Goal: Transaction & Acquisition: Purchase product/service

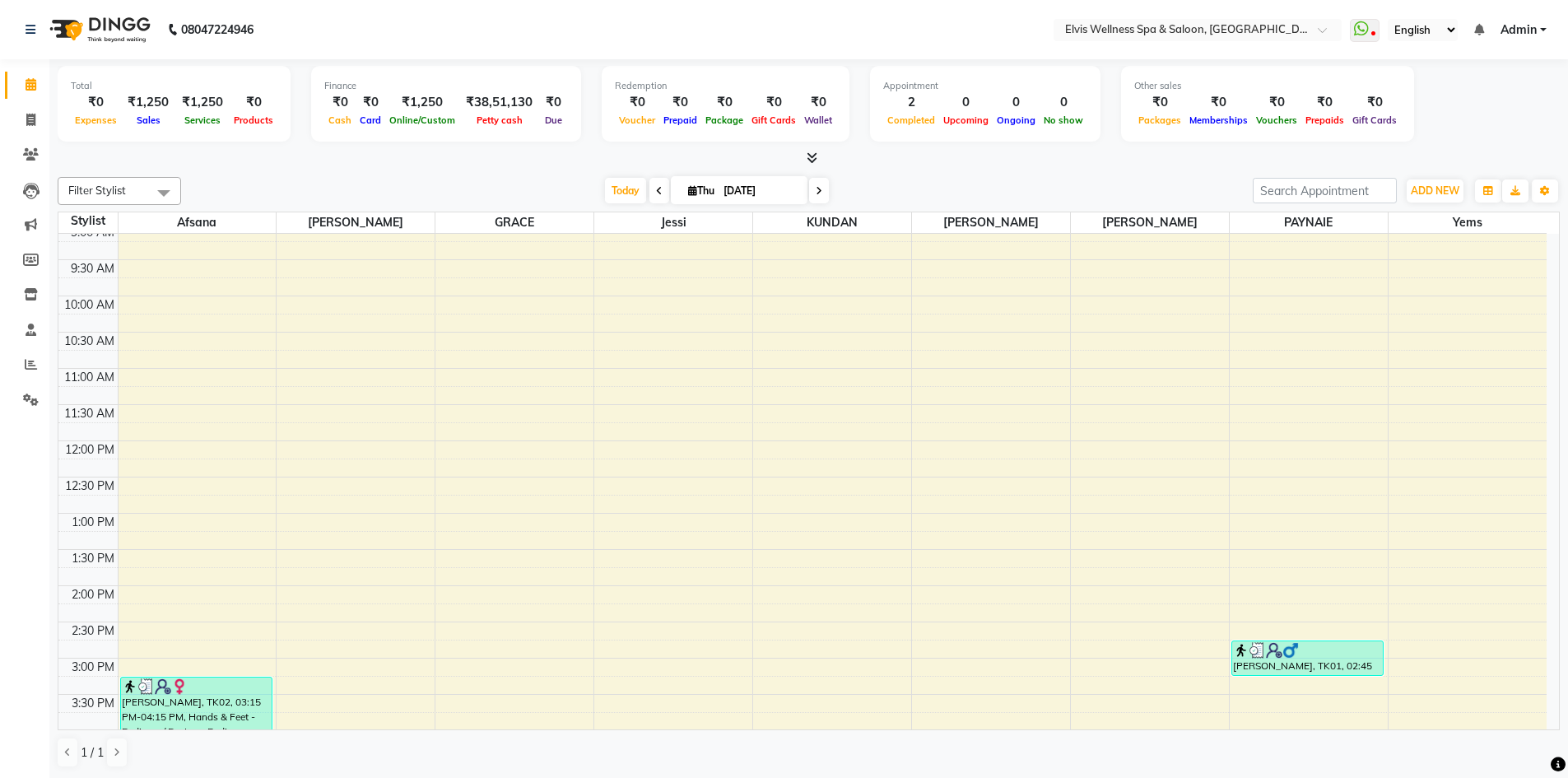
scroll to position [247, 0]
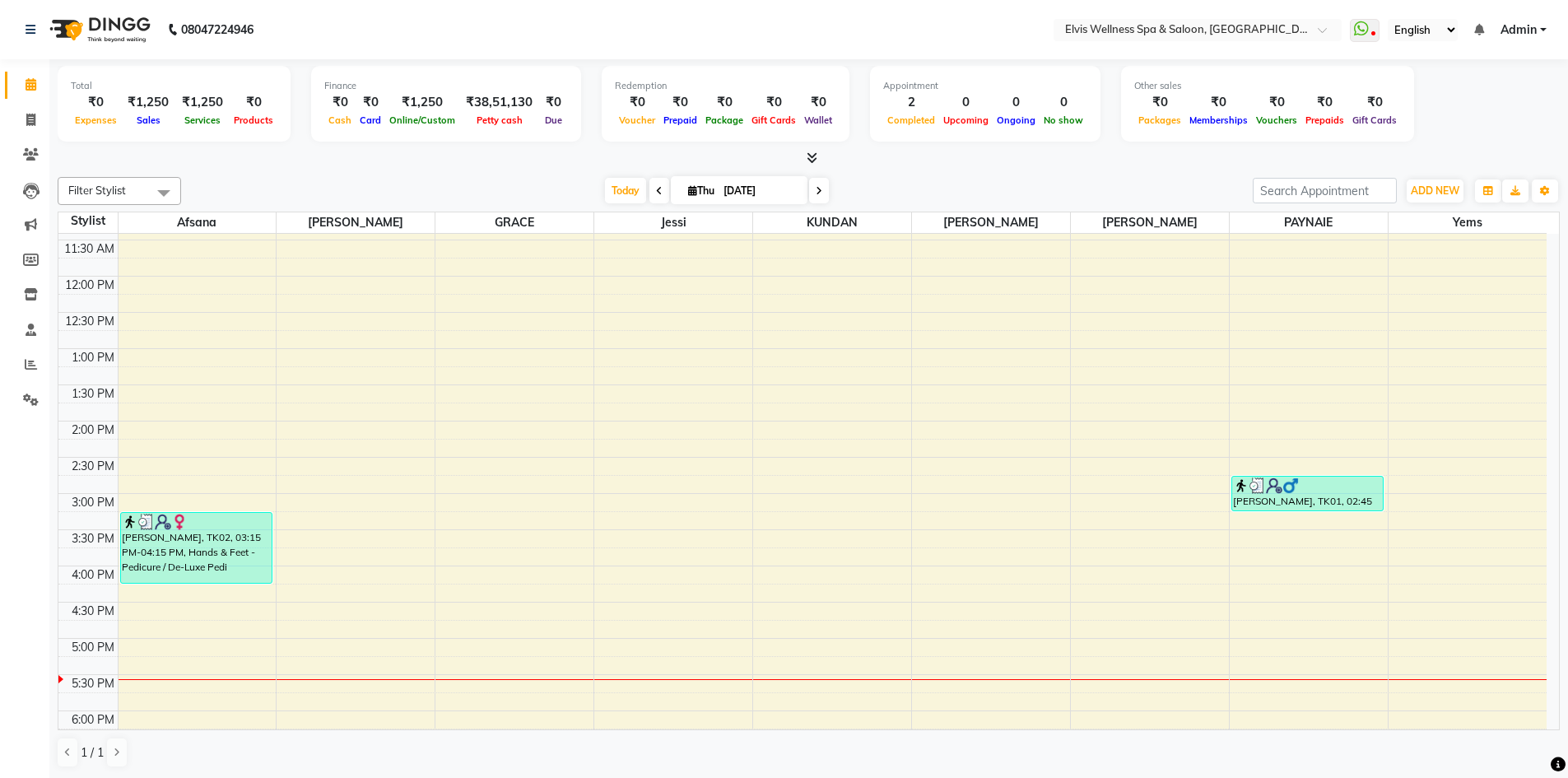
click at [766, 597] on div "8:00 AM 8:30 AM 9:00 AM 9:30 AM 10:00 AM 10:30 AM 11:00 AM 11:30 AM 12:00 PM 12…" at bounding box center [802, 530] width 1489 height 1086
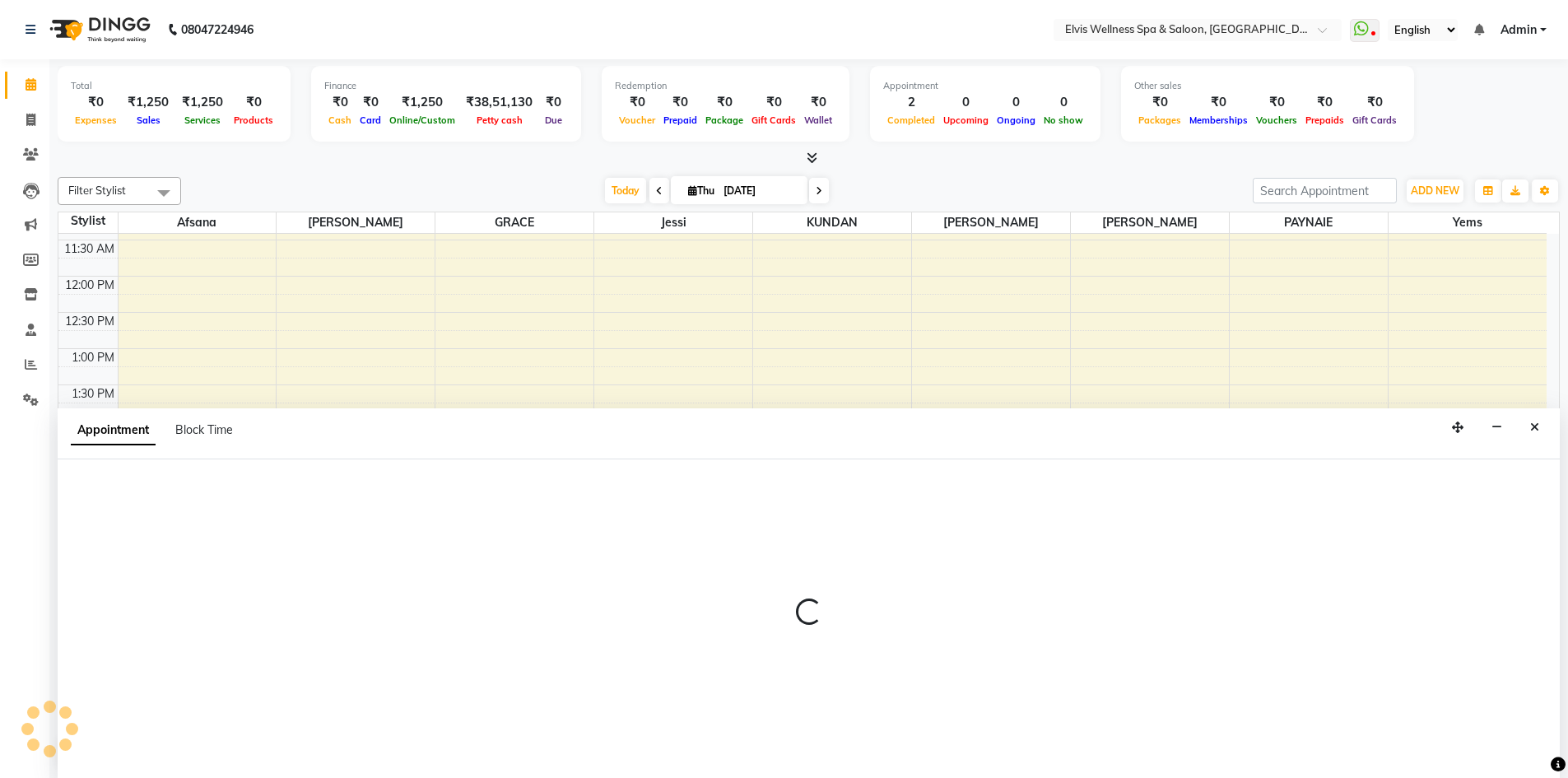
scroll to position [1, 0]
select select "24325"
select select "975"
select select "tentative"
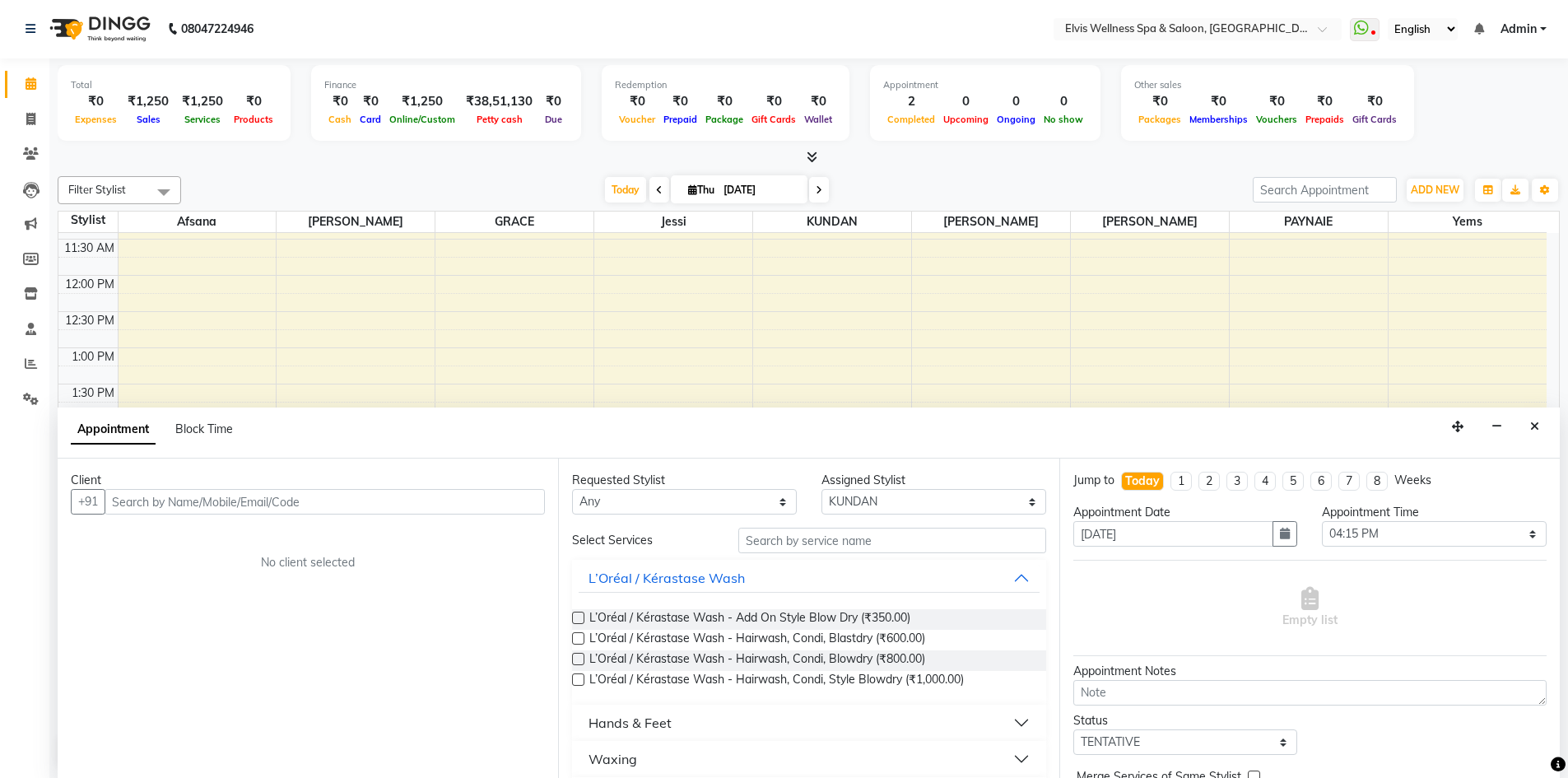
click at [180, 500] on input "text" at bounding box center [325, 501] width 440 height 26
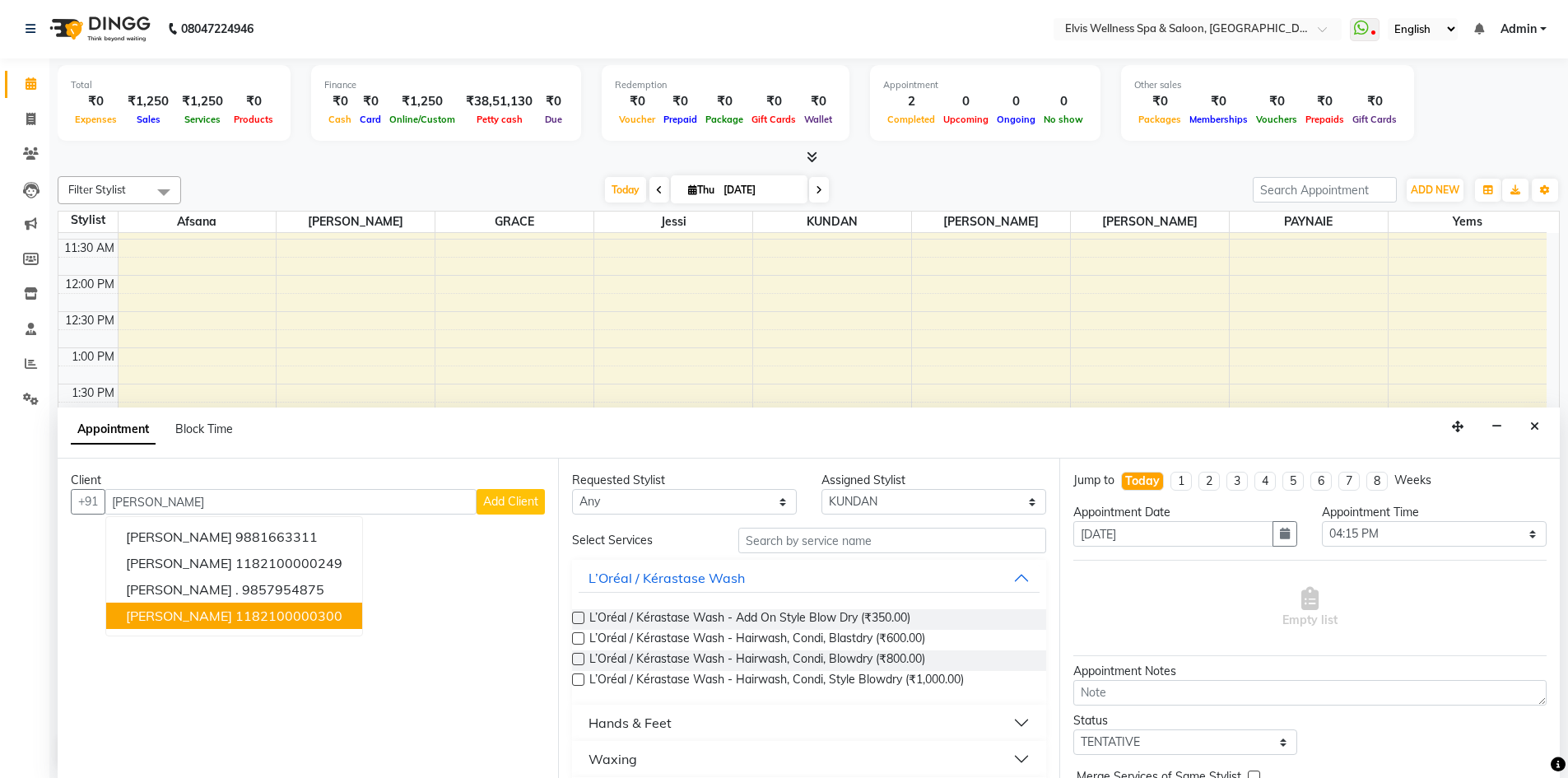
click at [182, 619] on span "[PERSON_NAME]" at bounding box center [179, 616] width 106 height 17
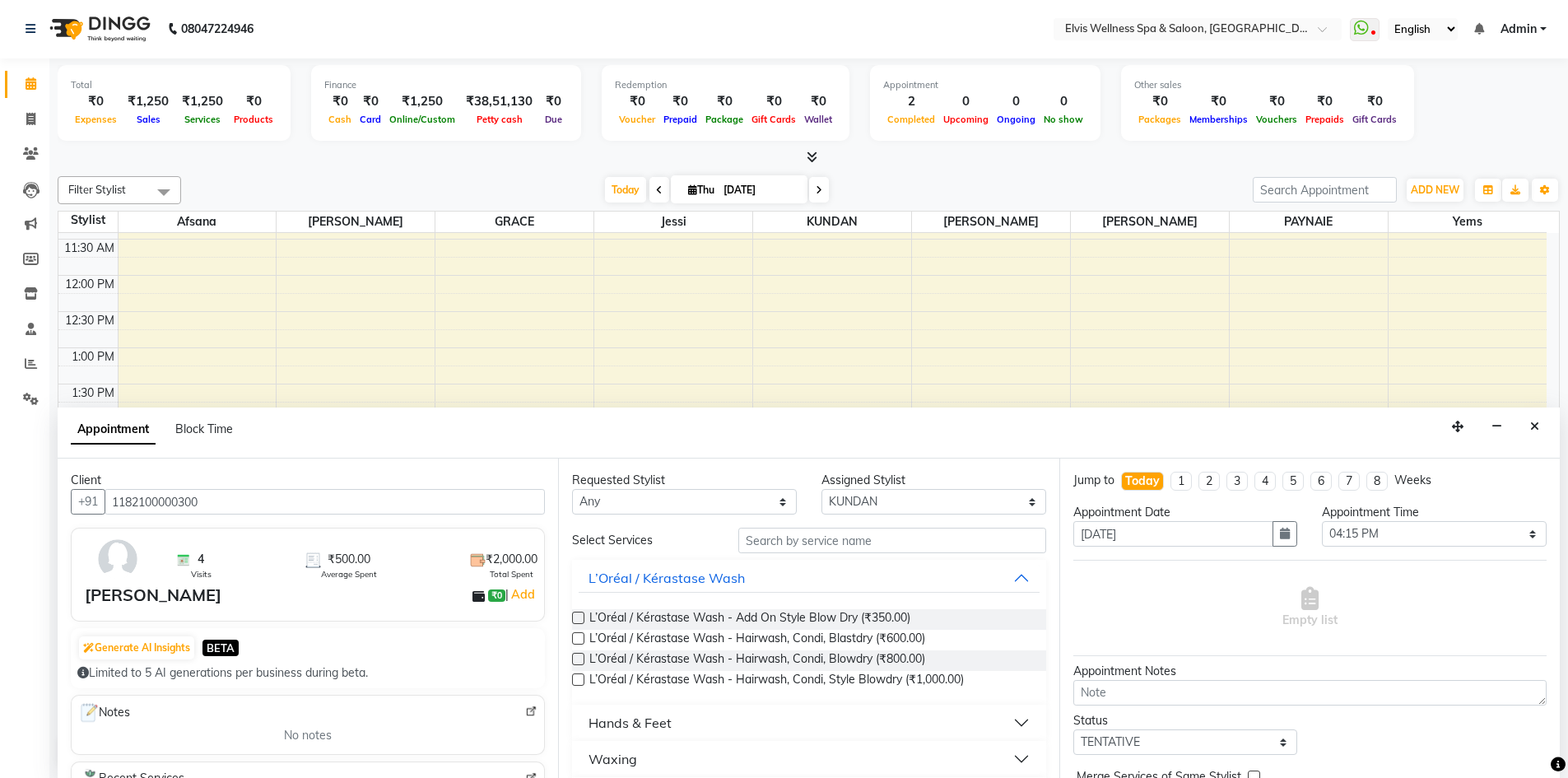
type input "1182100000300"
click at [762, 542] on input "text" at bounding box center [893, 540] width 308 height 26
click at [580, 620] on label at bounding box center [578, 617] width 13 height 13
click at [580, 620] on input "checkbox" at bounding box center [577, 619] width 11 height 11
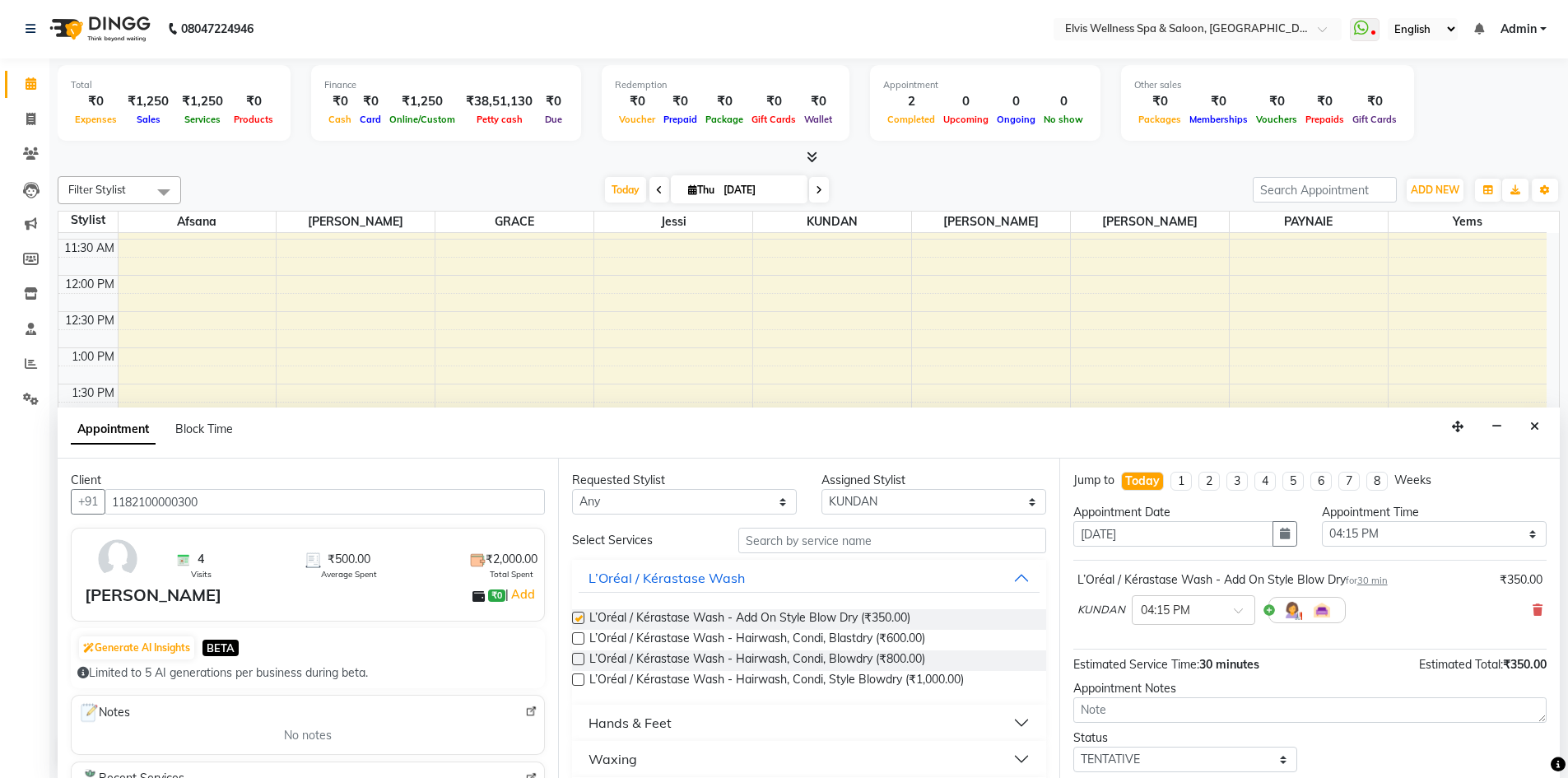
checkbox input "false"
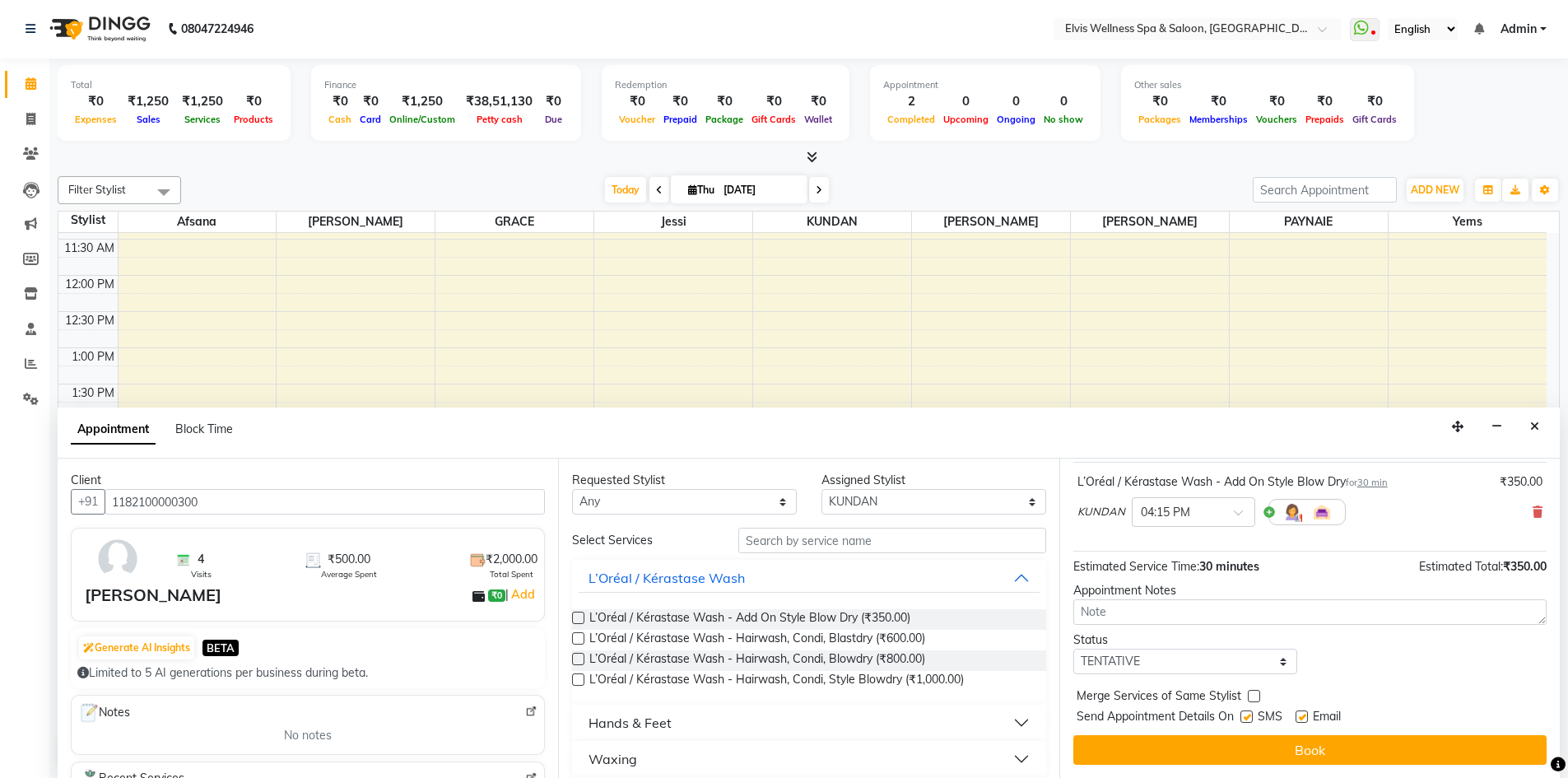
click at [1251, 721] on label at bounding box center [1247, 716] width 13 height 13
click at [1251, 721] on input "checkbox" at bounding box center [1246, 718] width 11 height 11
checkbox input "false"
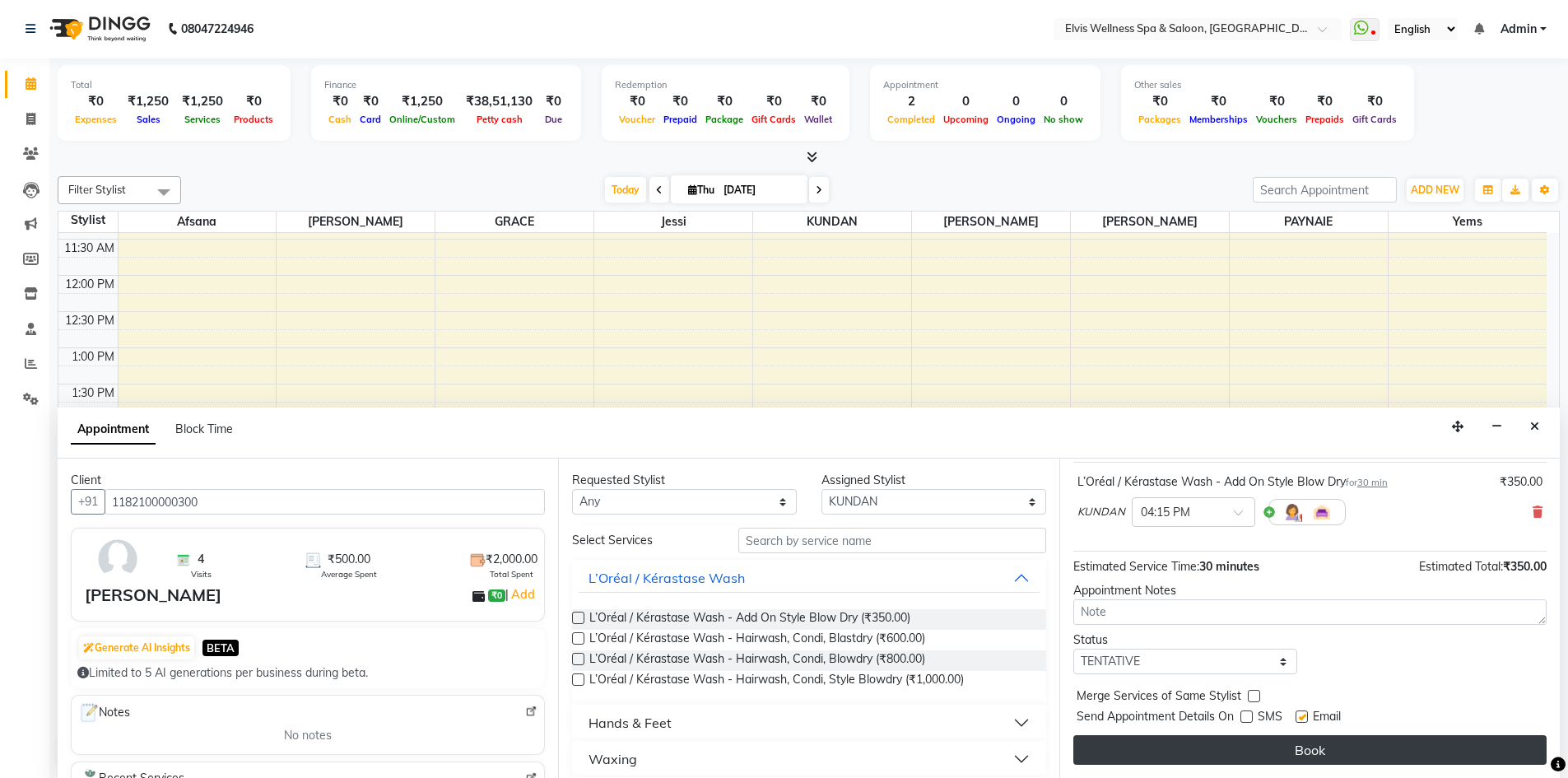
click at [1258, 745] on button "Book" at bounding box center [1310, 750] width 474 height 29
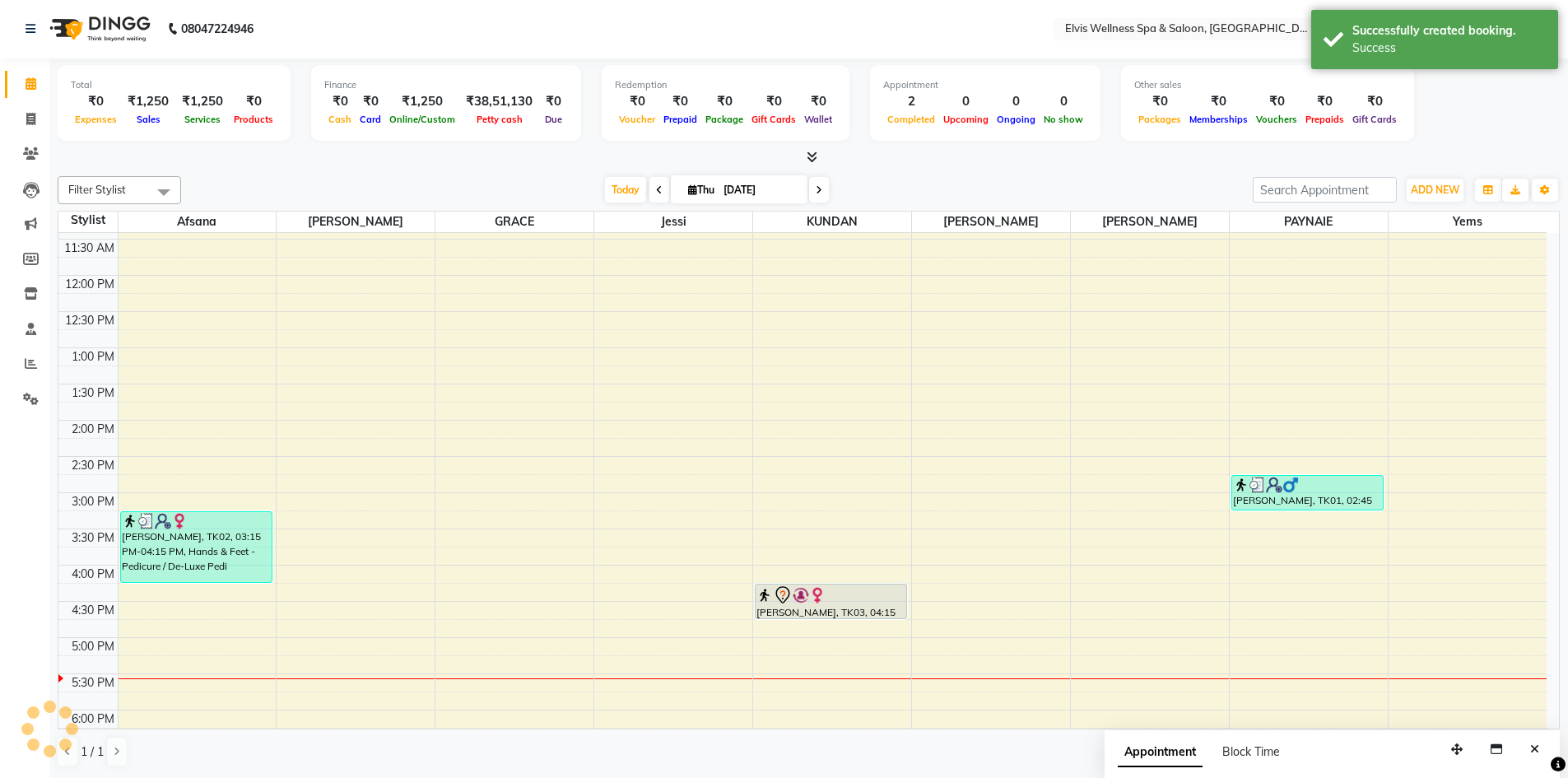
scroll to position [0, 0]
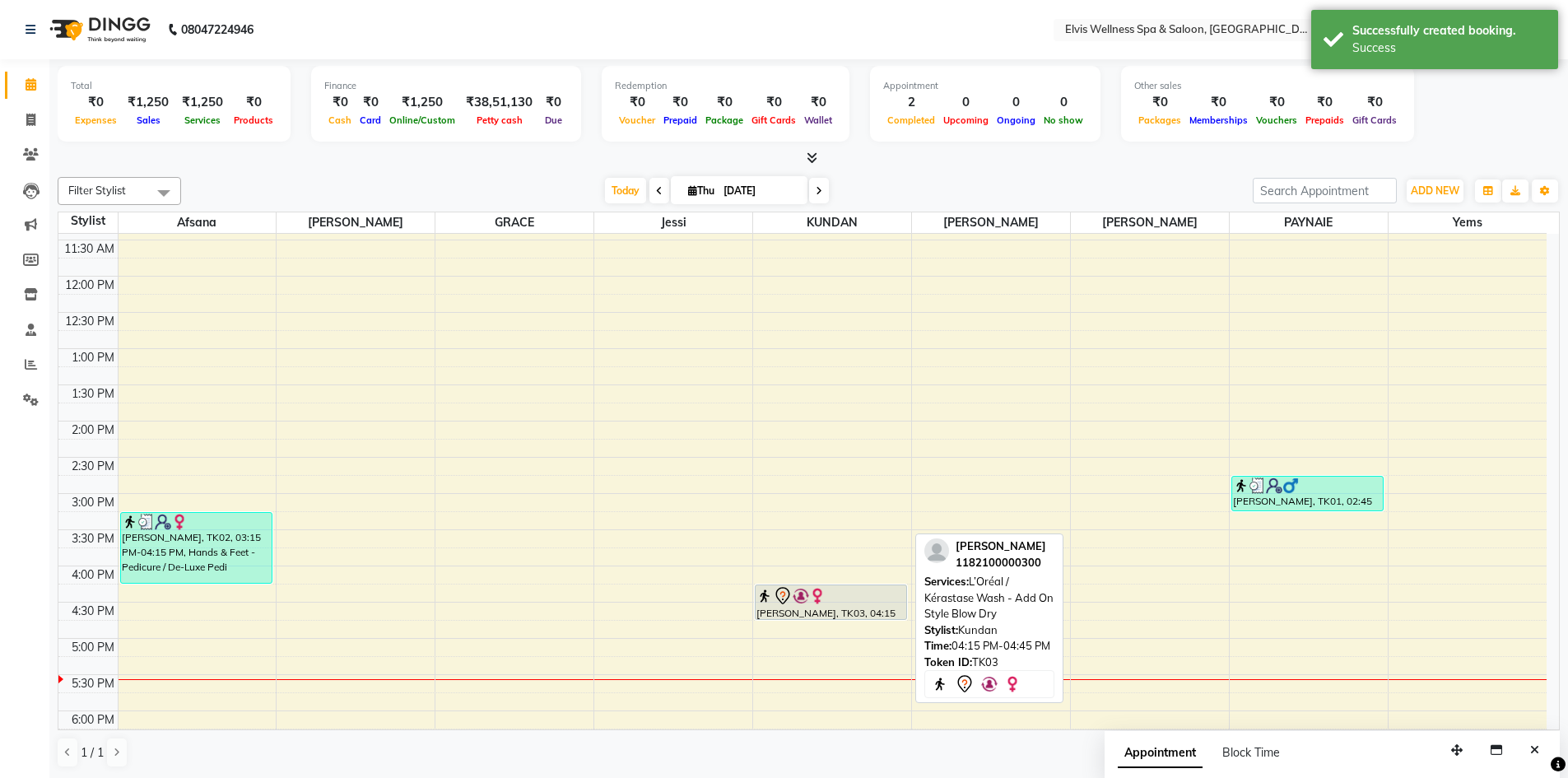
click at [841, 607] on div "[PERSON_NAME], TK03, 04:15 PM-04:45 PM, L’Oréal / Kérastase Wash - Add On Style…" at bounding box center [831, 602] width 151 height 33
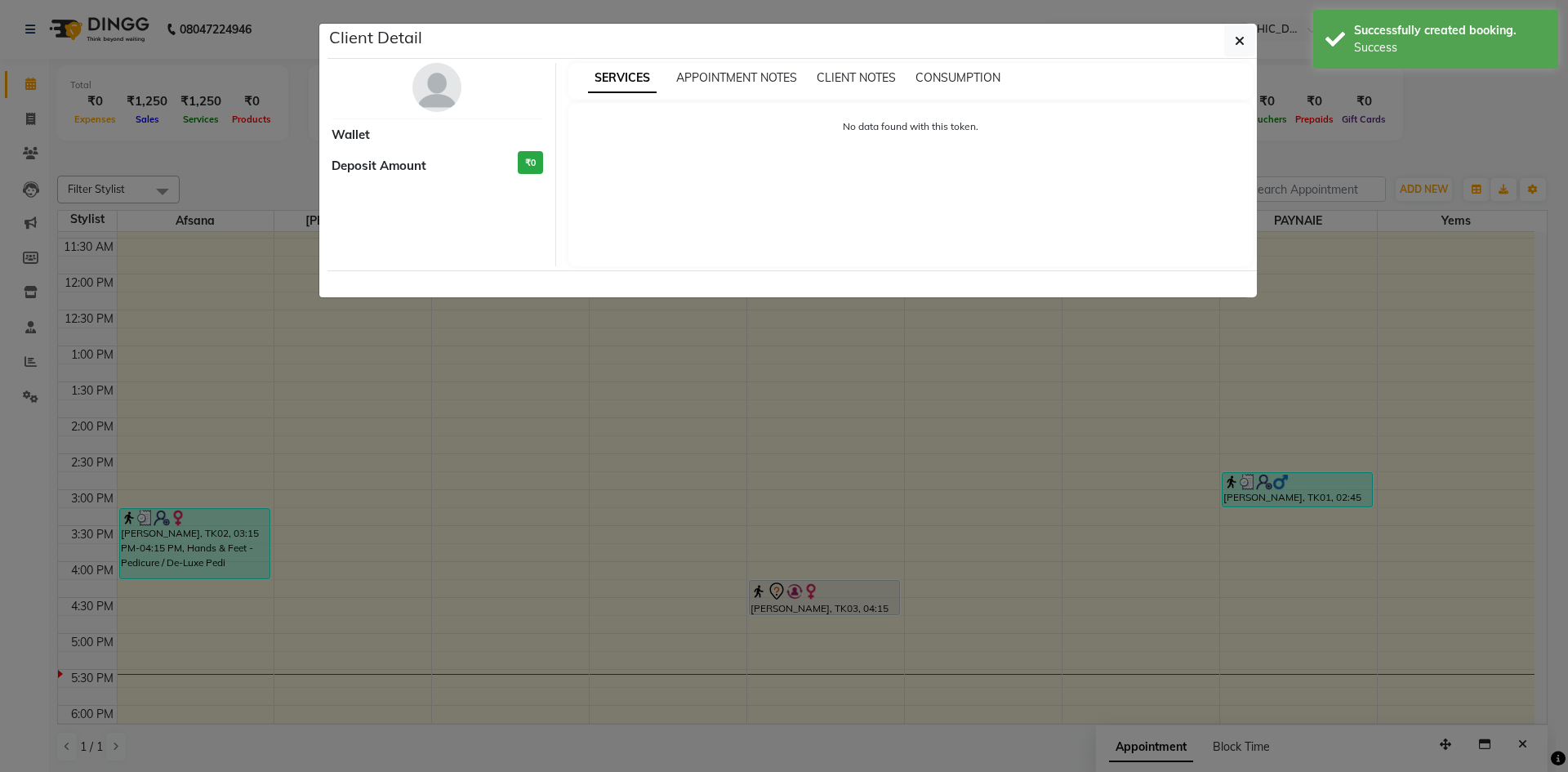
select select "7"
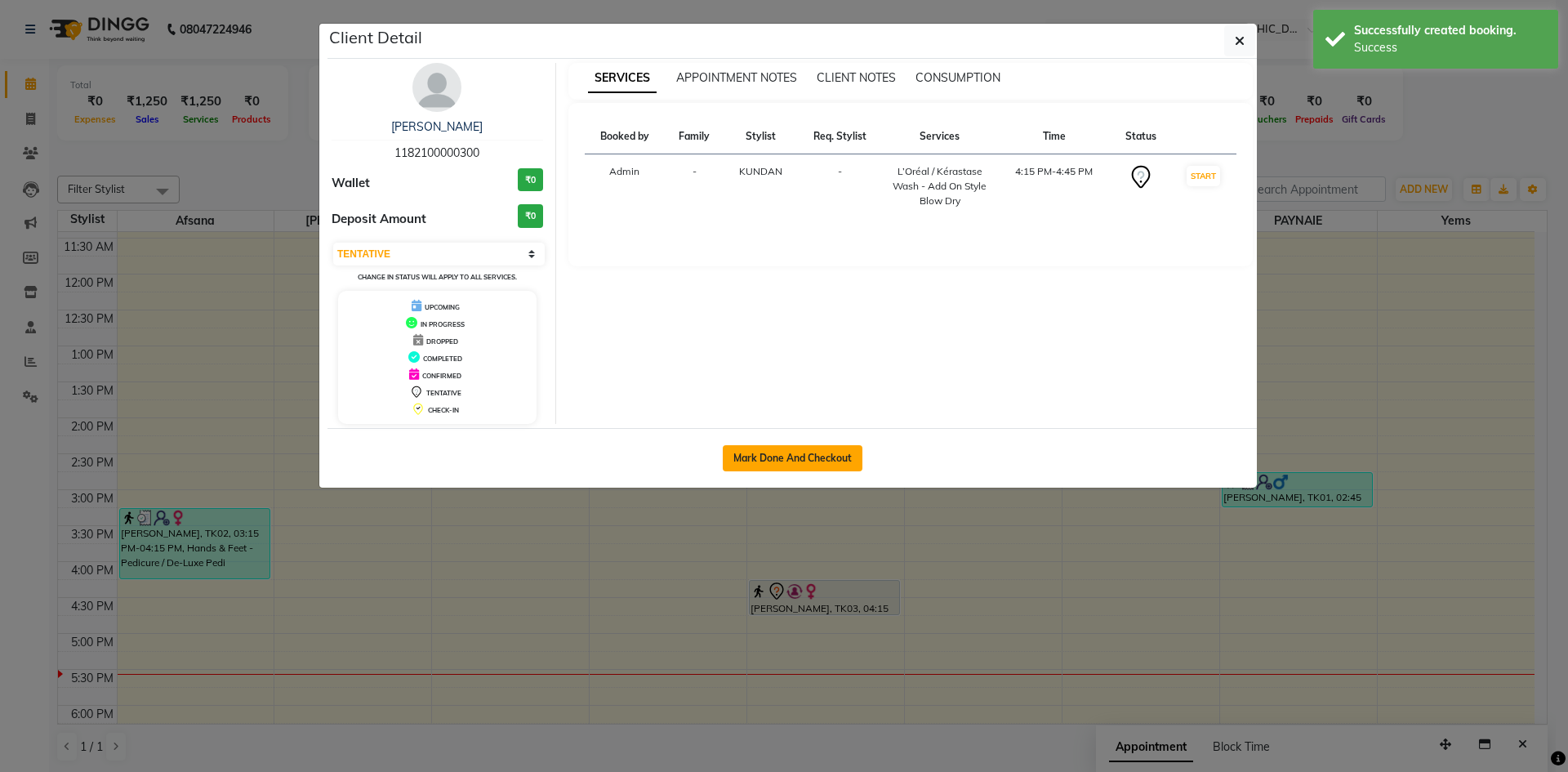
click at [789, 457] on button "Mark Done And Checkout" at bounding box center [793, 457] width 139 height 26
select select "service"
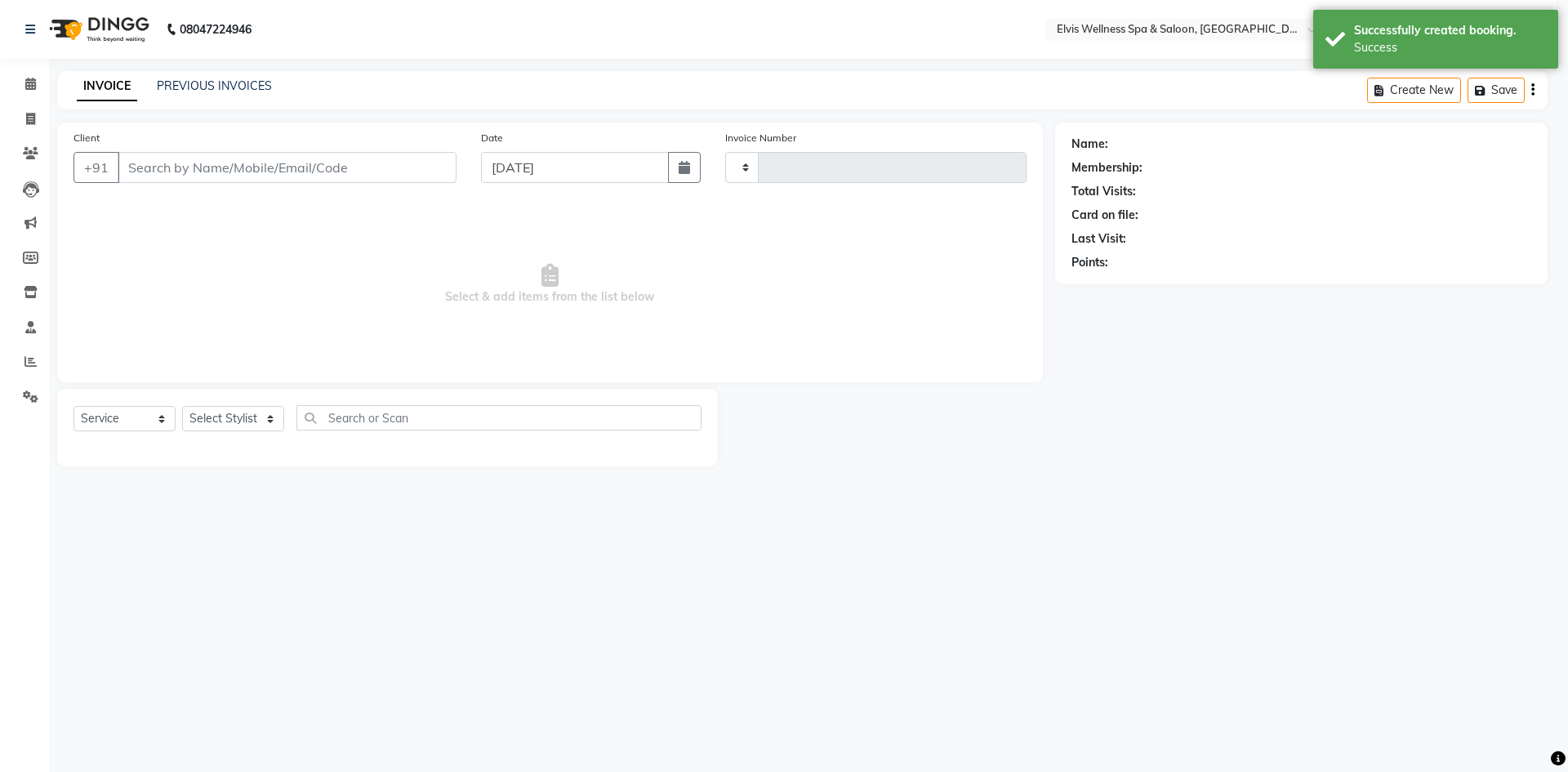
type input "1562"
select select "4399"
select select "3"
type input "1182100000300"
select select "24325"
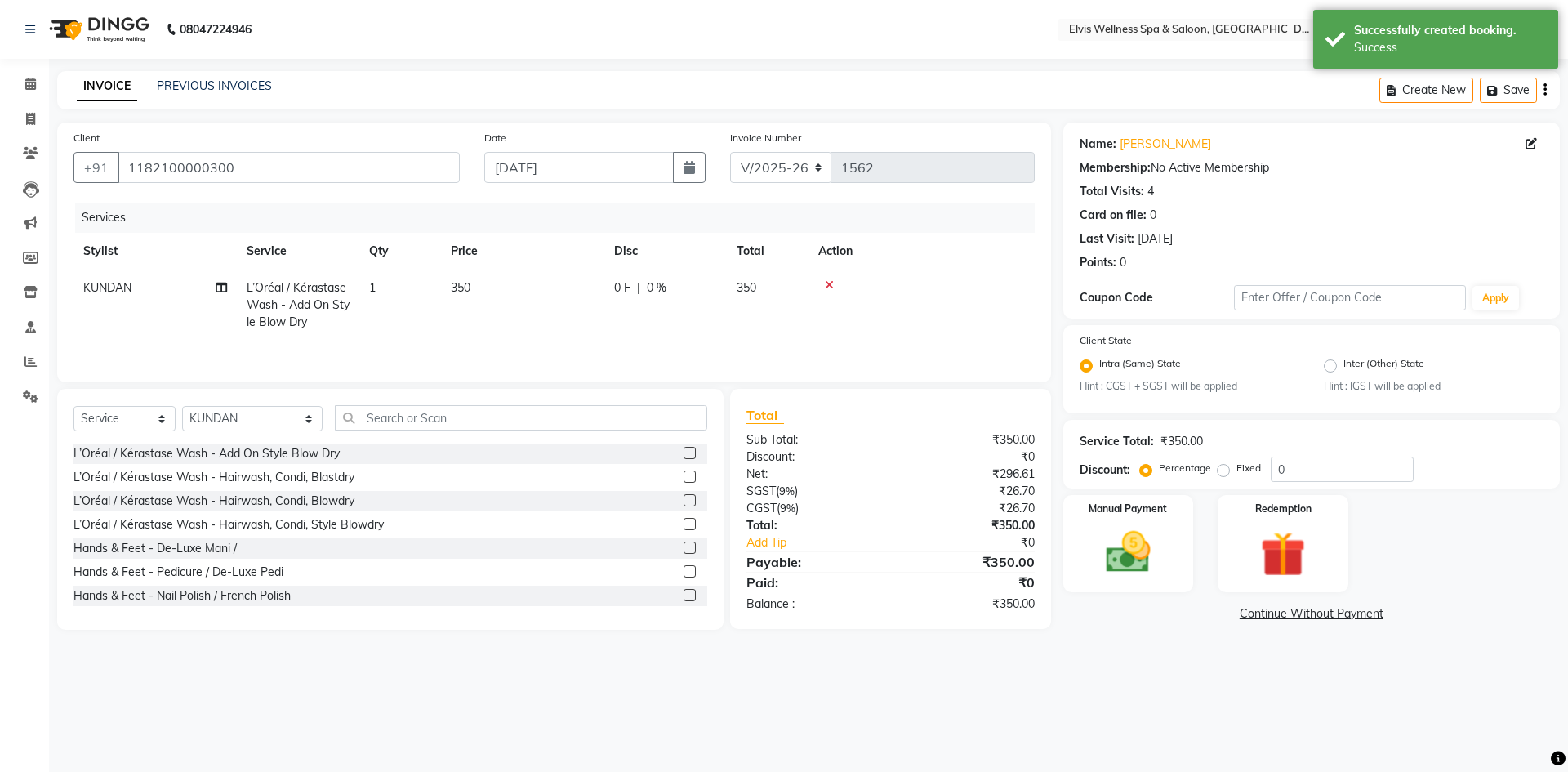
click at [466, 280] on span "350" at bounding box center [461, 287] width 20 height 15
select select "24325"
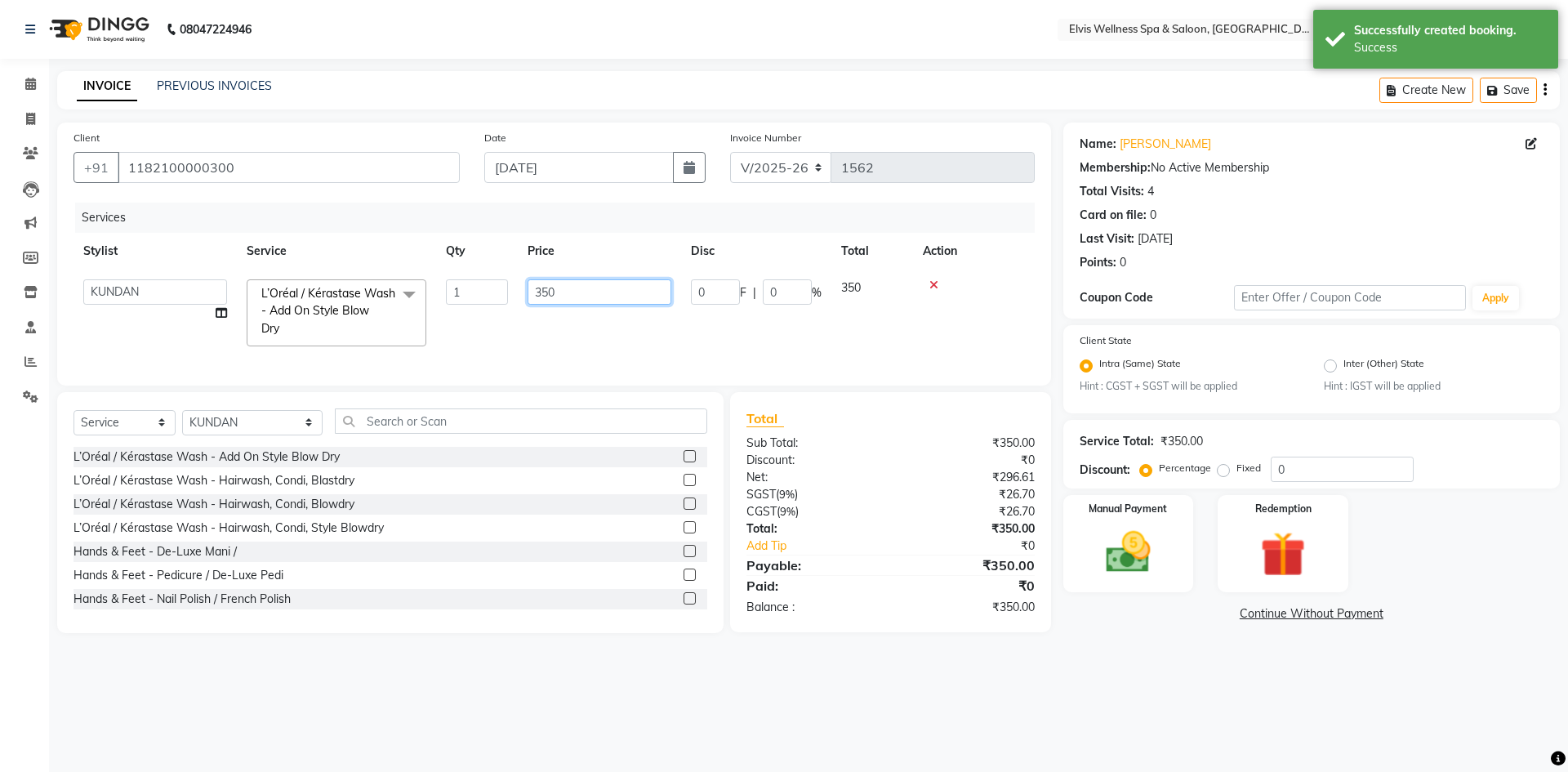
click at [542, 294] on input "350" at bounding box center [599, 291] width 144 height 26
type input "250"
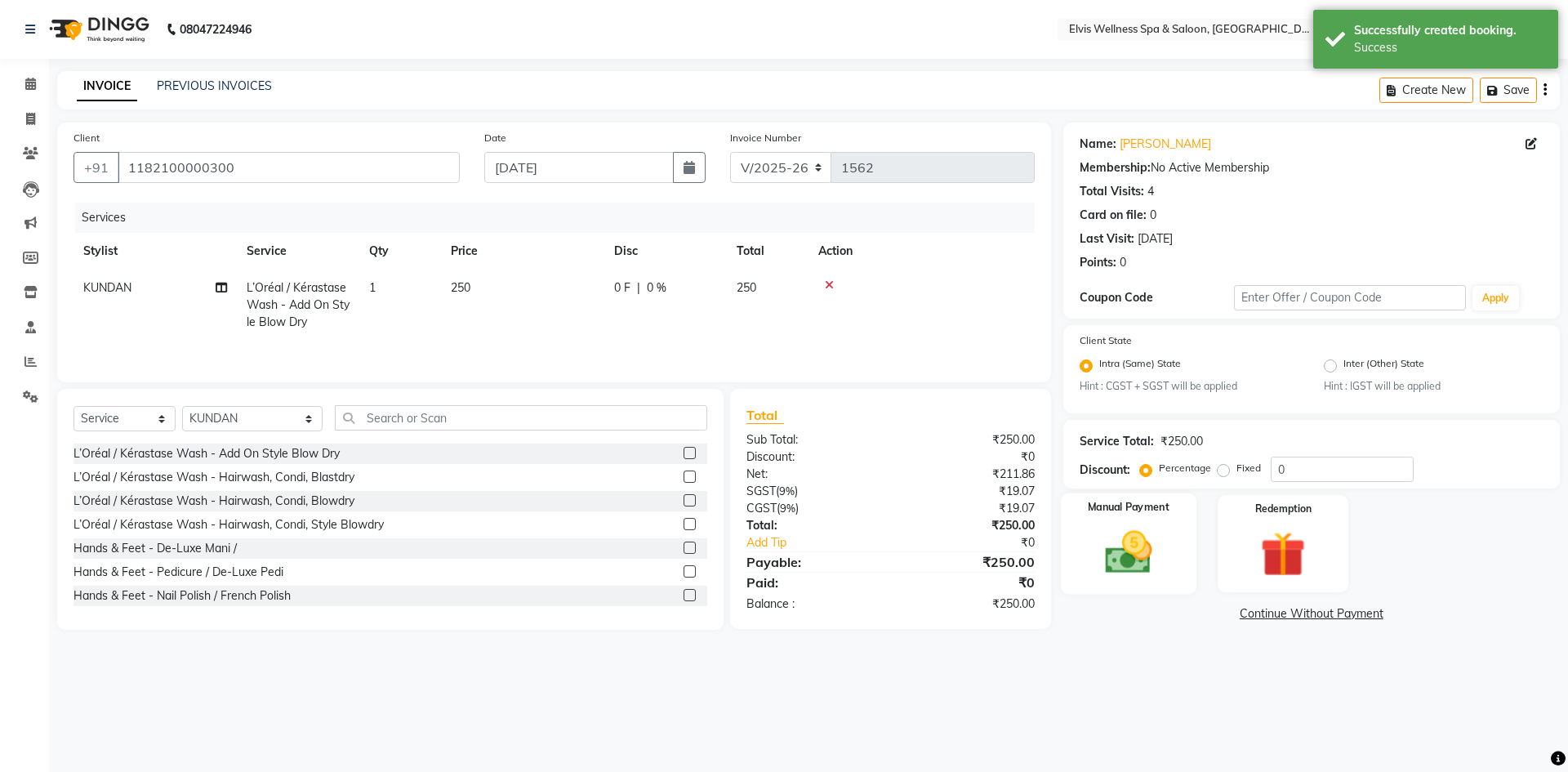
click at [1128, 572] on img at bounding box center [1129, 553] width 76 height 54
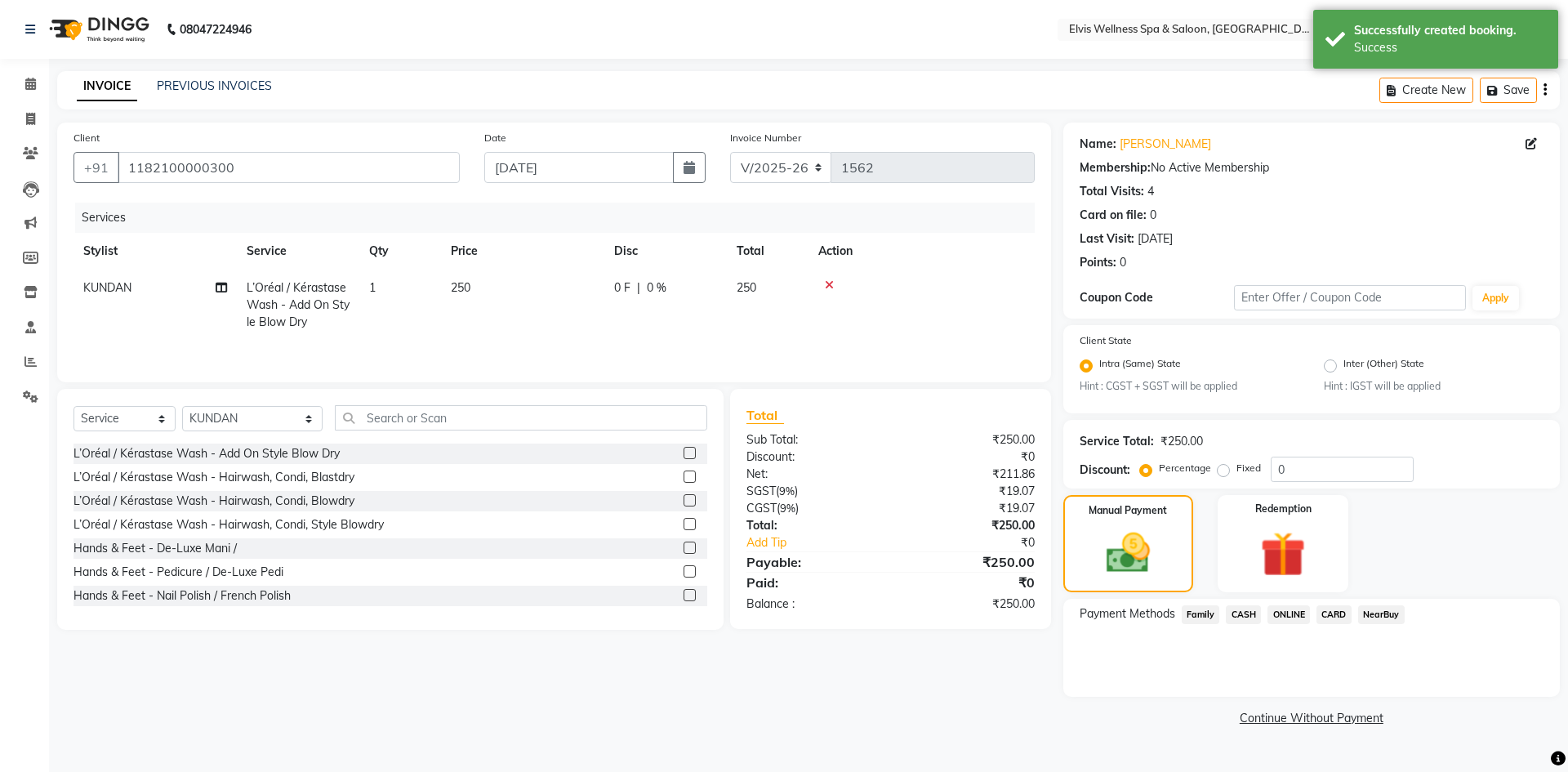
click at [1282, 618] on span "ONLINE" at bounding box center [1288, 614] width 42 height 19
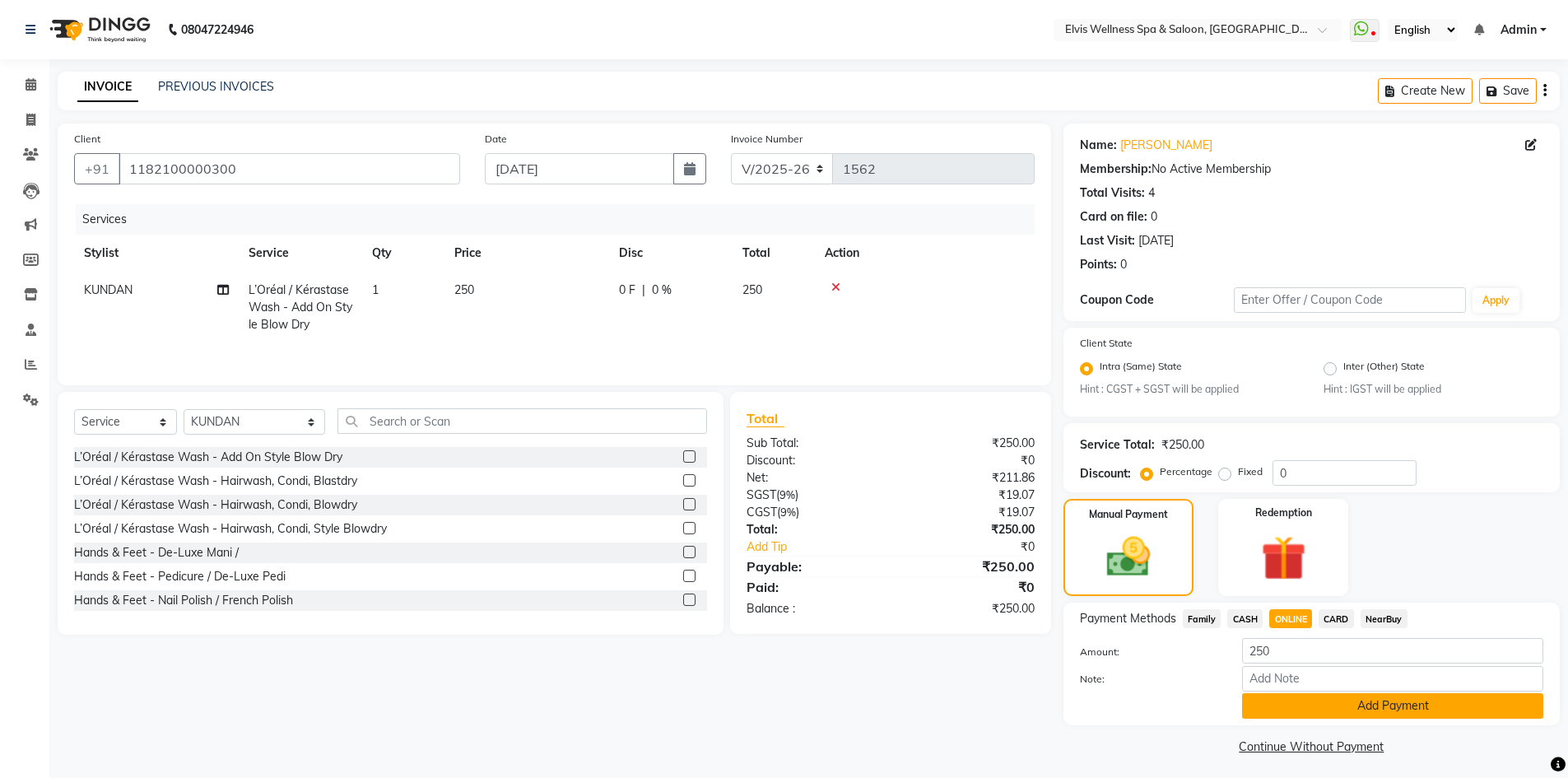
click at [1360, 709] on button "Add Payment" at bounding box center [1393, 705] width 301 height 26
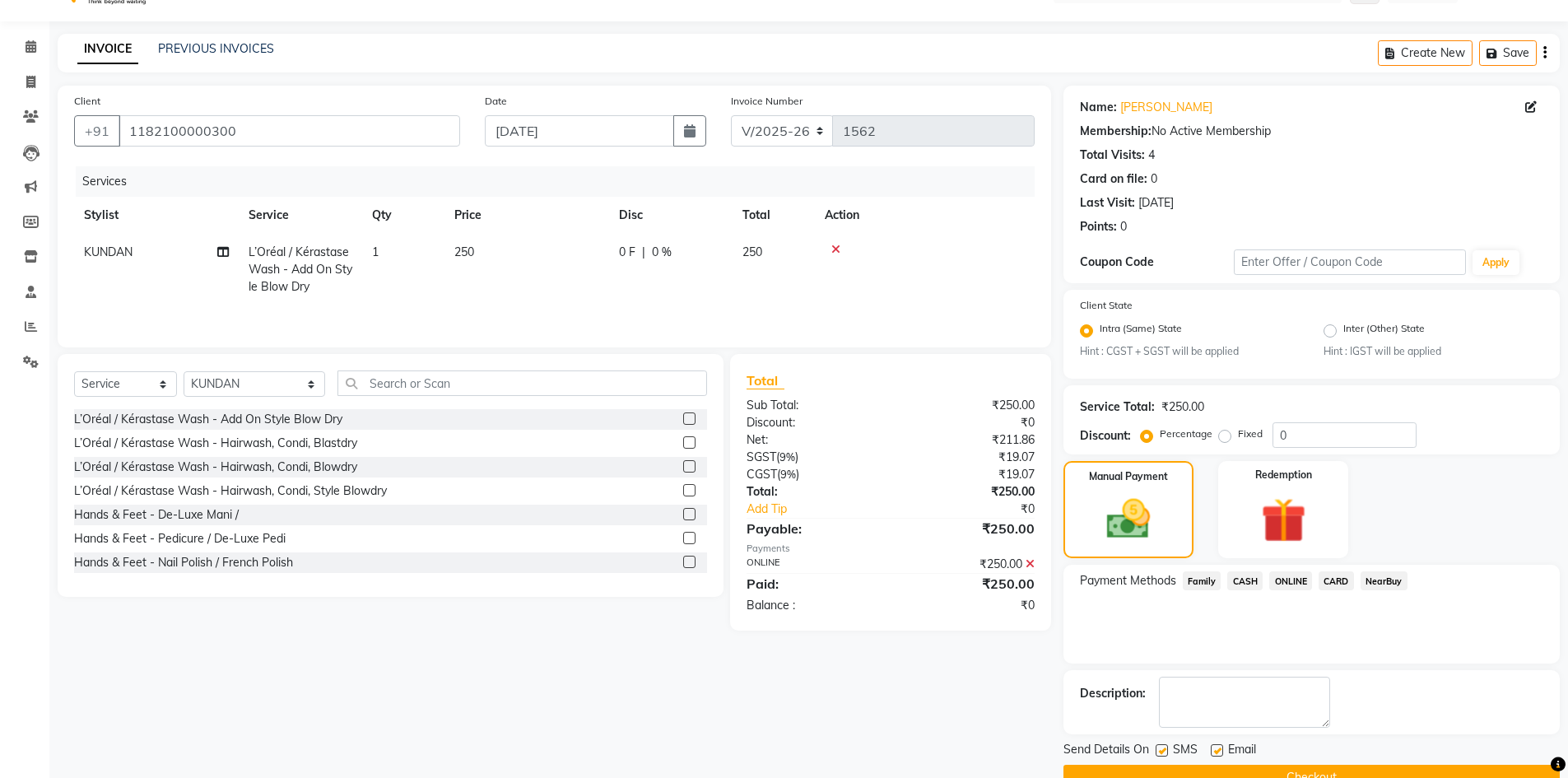
scroll to position [75, 0]
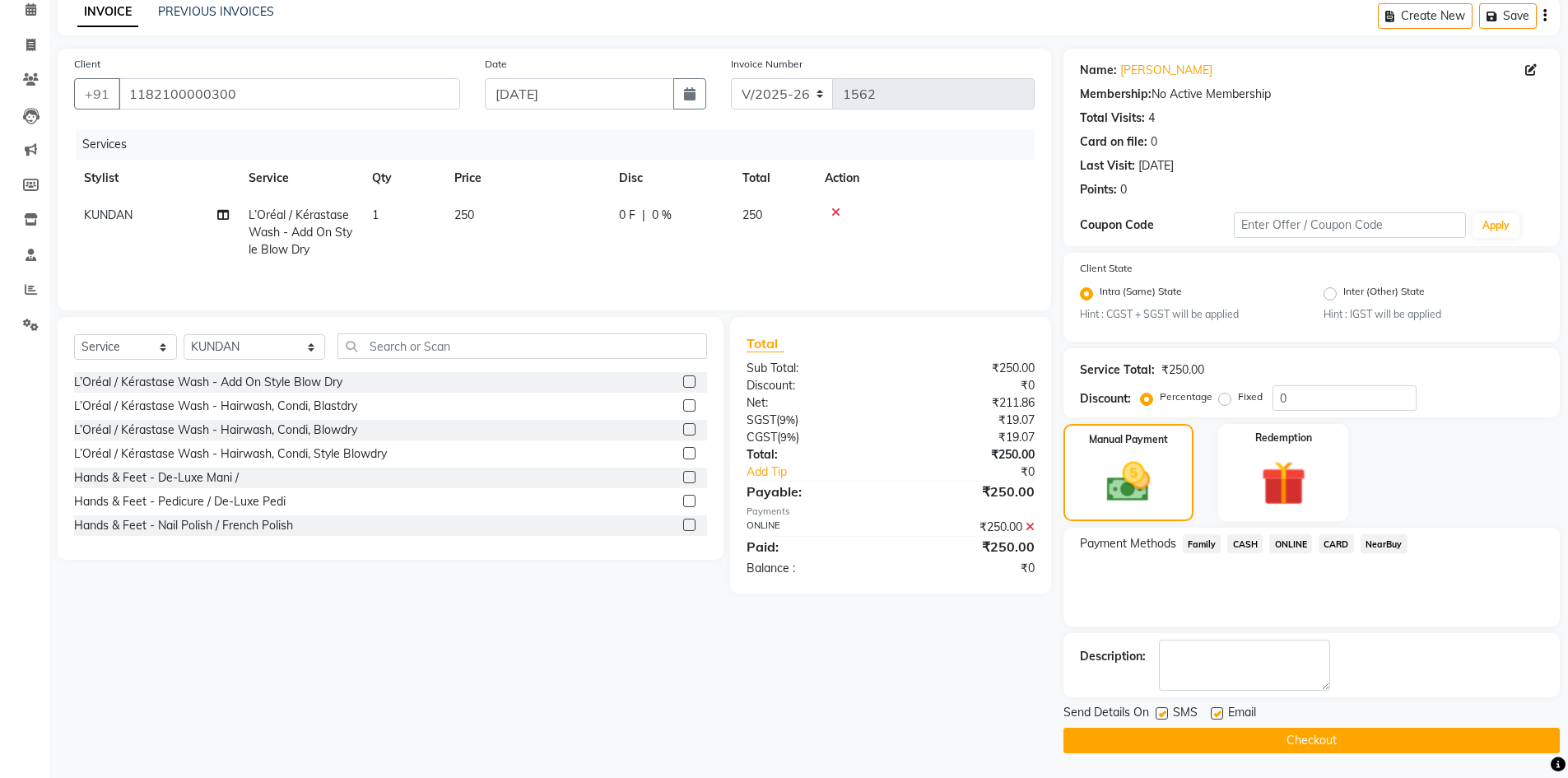
click at [1156, 714] on label at bounding box center [1161, 713] width 13 height 13
click at [1156, 714] on input "checkbox" at bounding box center [1161, 714] width 11 height 11
checkbox input "false"
click at [1263, 745] on button "Checkout" at bounding box center [1311, 740] width 496 height 26
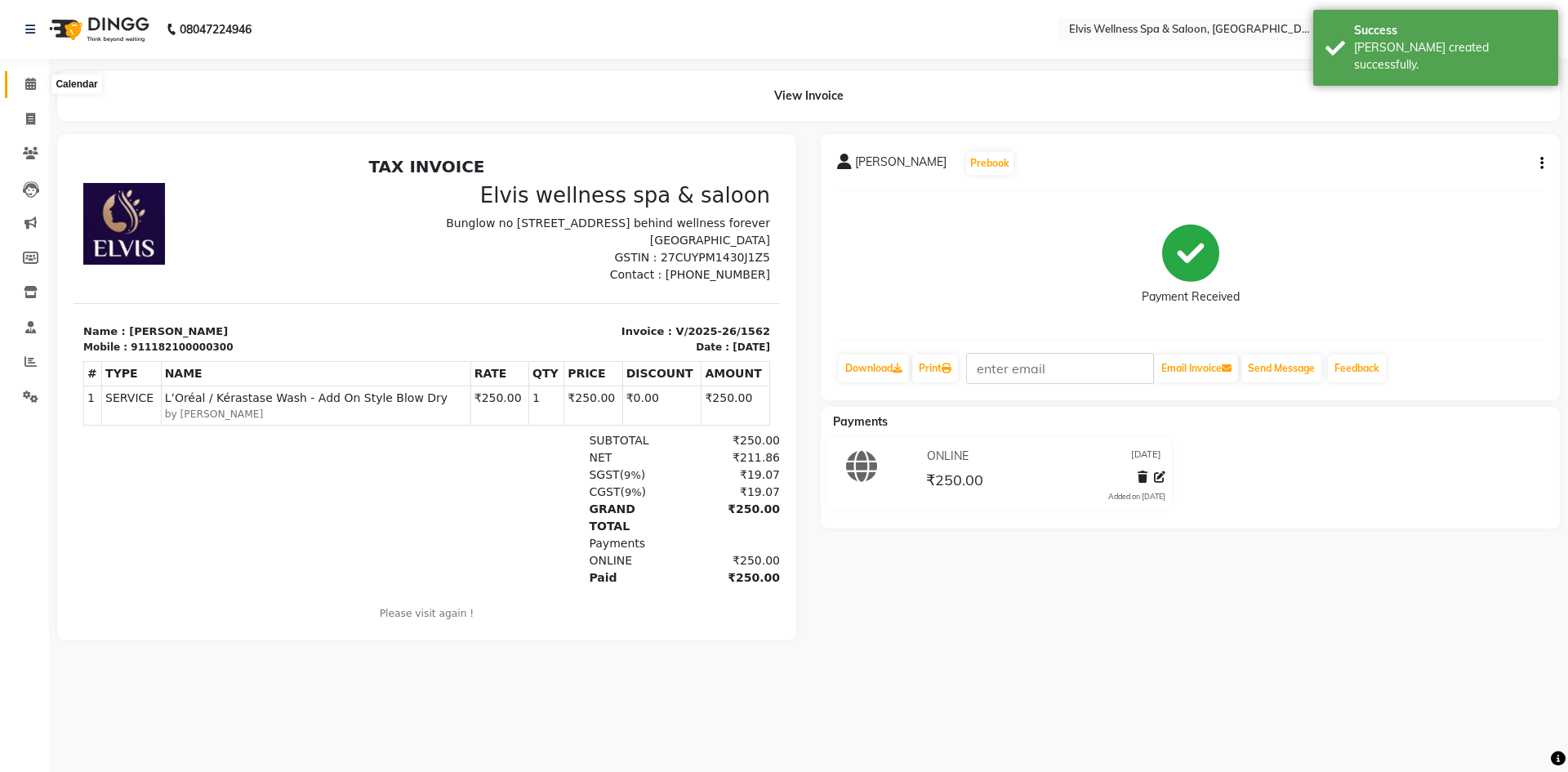
click at [17, 85] on span at bounding box center [31, 85] width 28 height 19
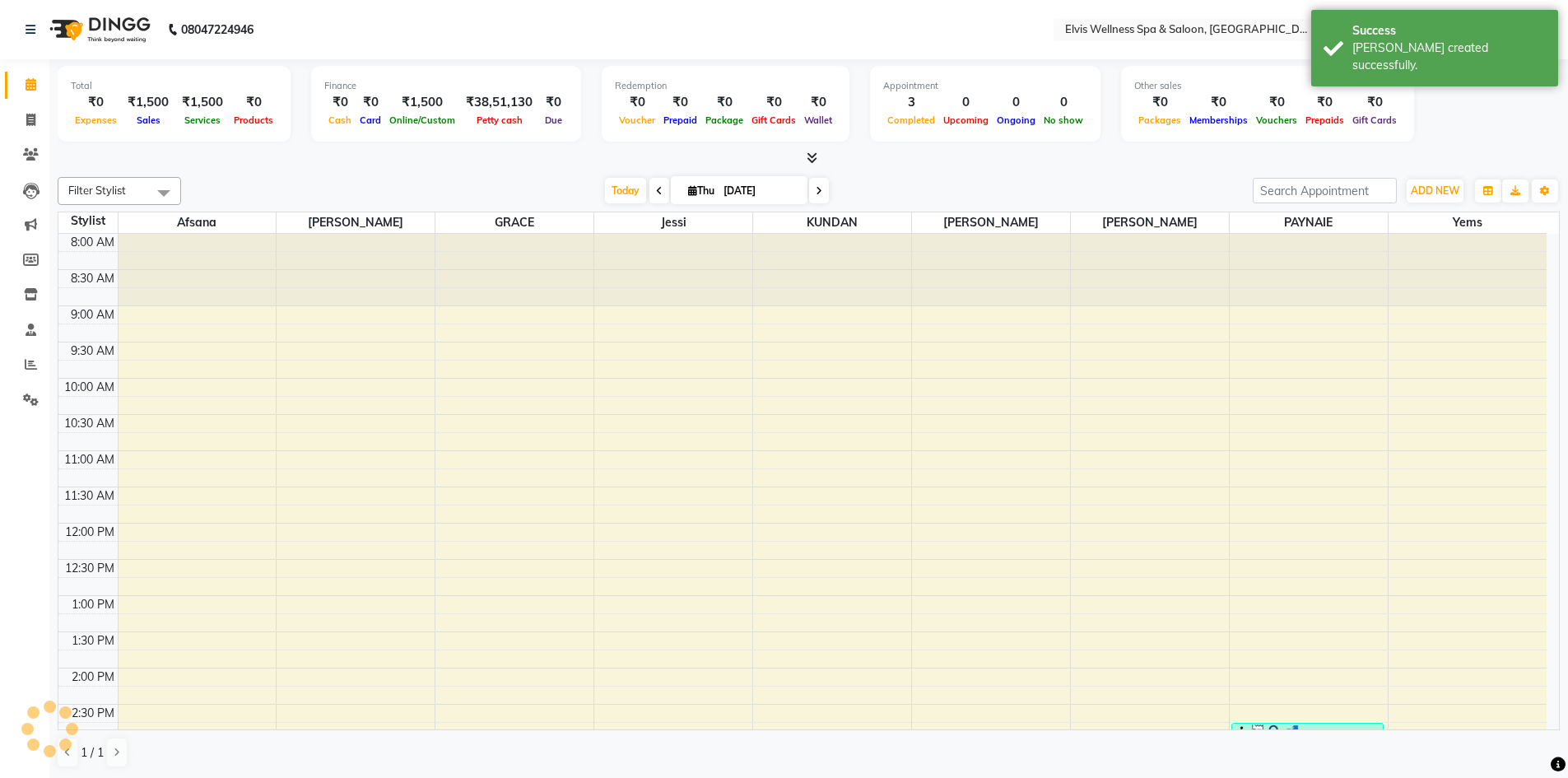
scroll to position [559, 0]
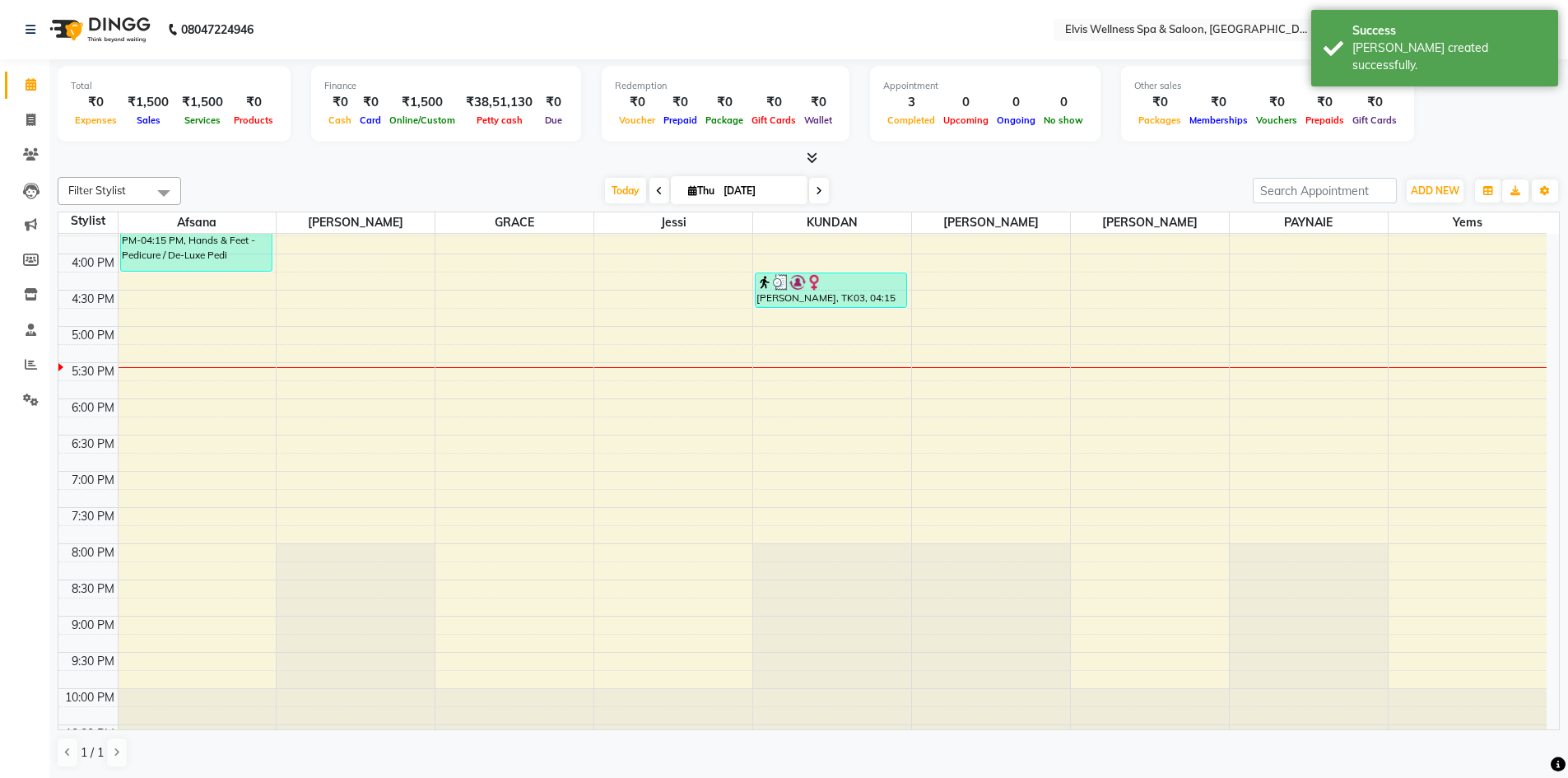
click at [764, 355] on div "8:00 AM 8:30 AM 9:00 AM 9:30 AM 10:00 AM 10:30 AM 11:00 AM 11:30 AM 12:00 PM 12…" at bounding box center [802, 218] width 1489 height 1086
select select "24325"
select select "tentative"
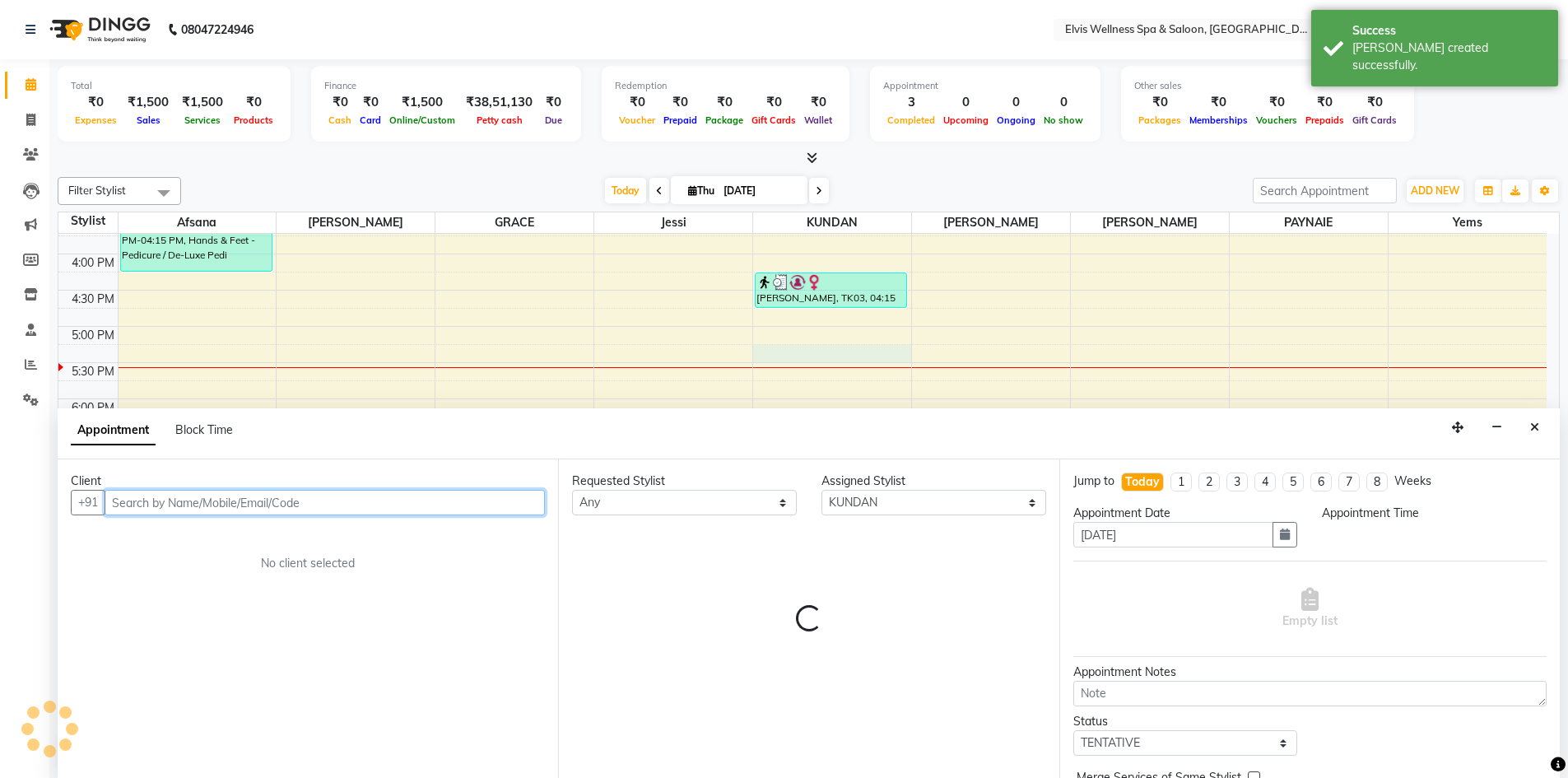
scroll to position [1, 0]
select select "1035"
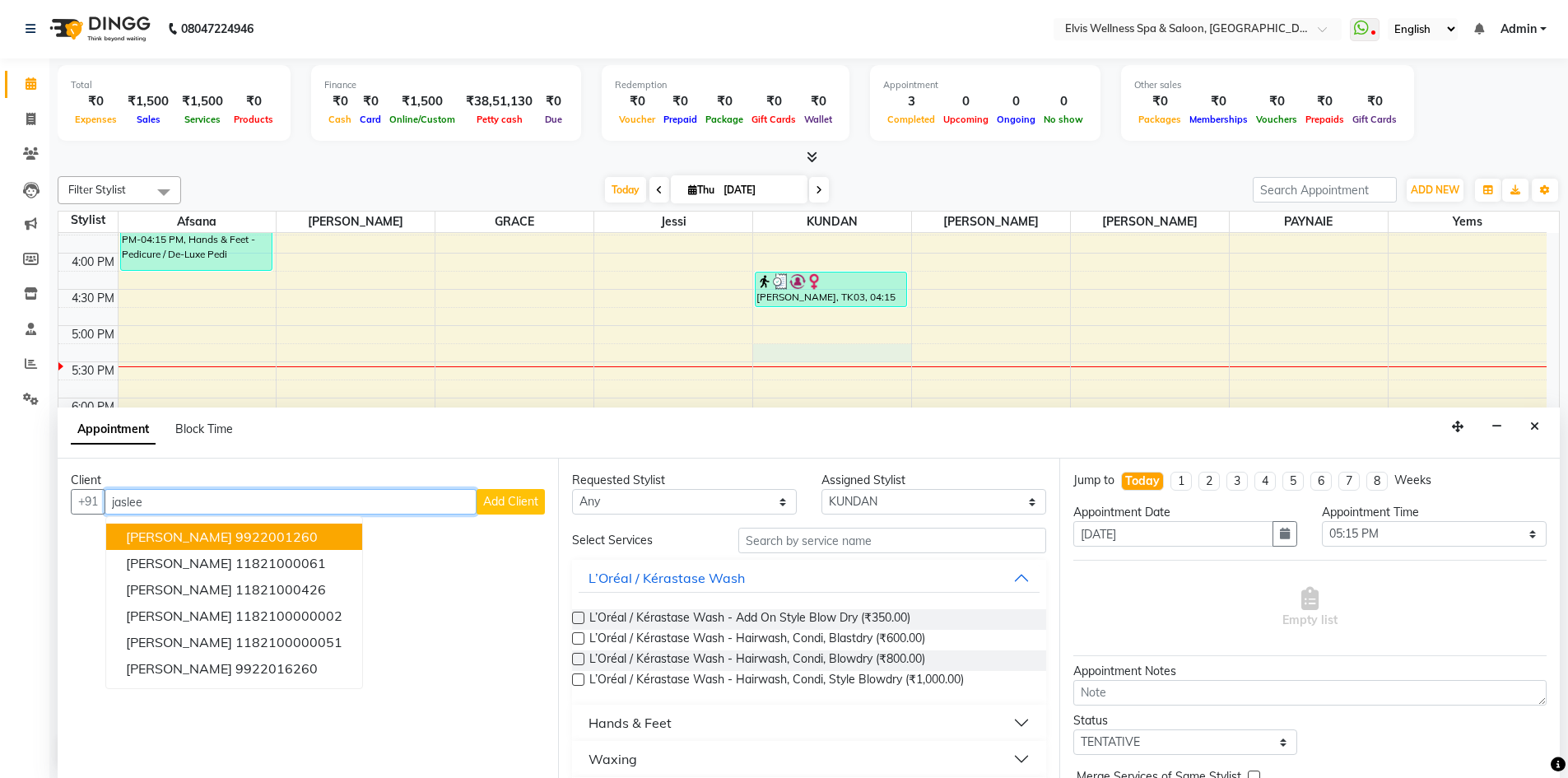
click at [235, 530] on ngb-highlight "9922001260" at bounding box center [276, 537] width 82 height 17
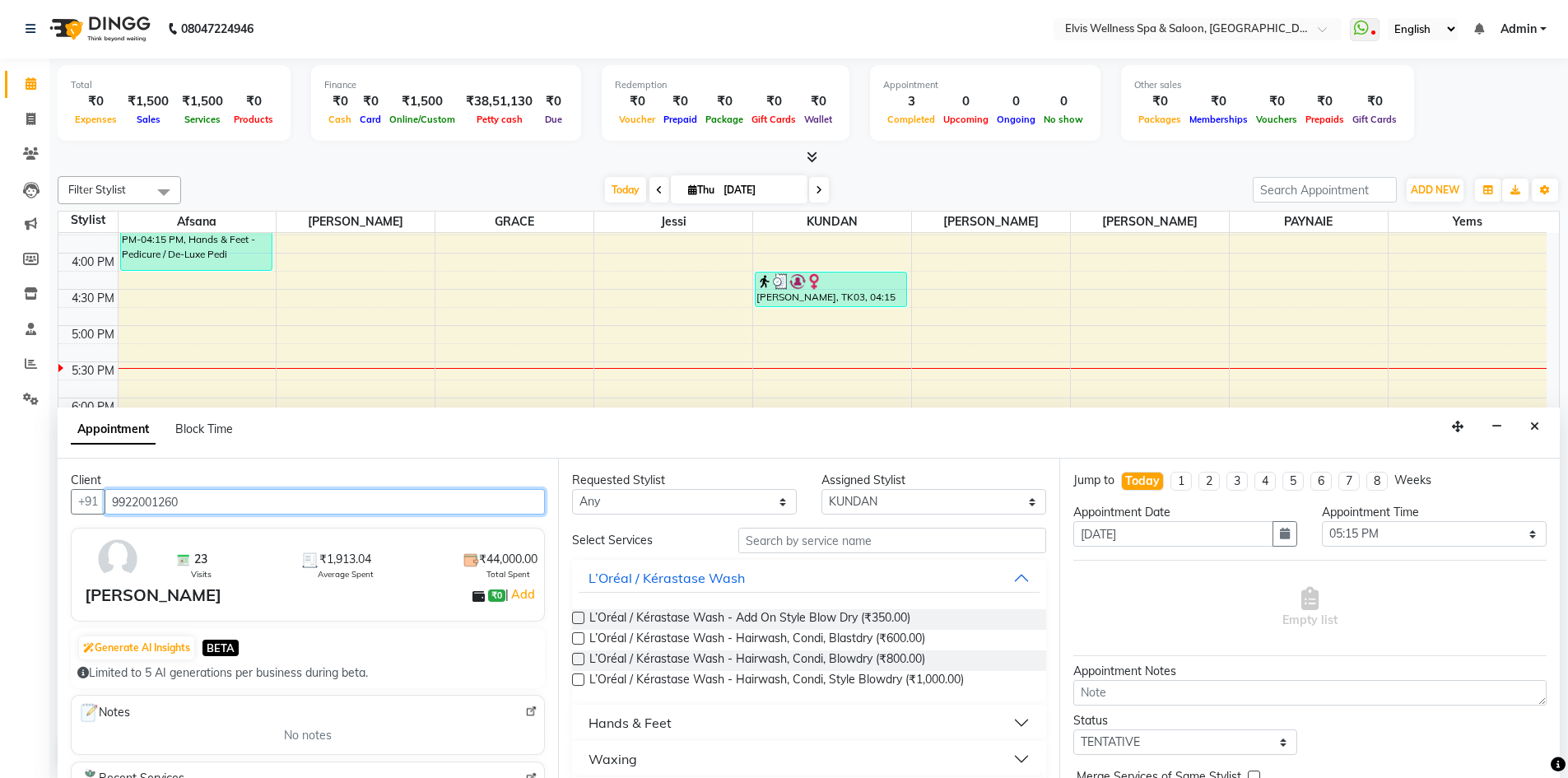
type input "9922001260"
click at [579, 660] on label at bounding box center [578, 658] width 13 height 13
click at [579, 660] on input "checkbox" at bounding box center [577, 660] width 11 height 11
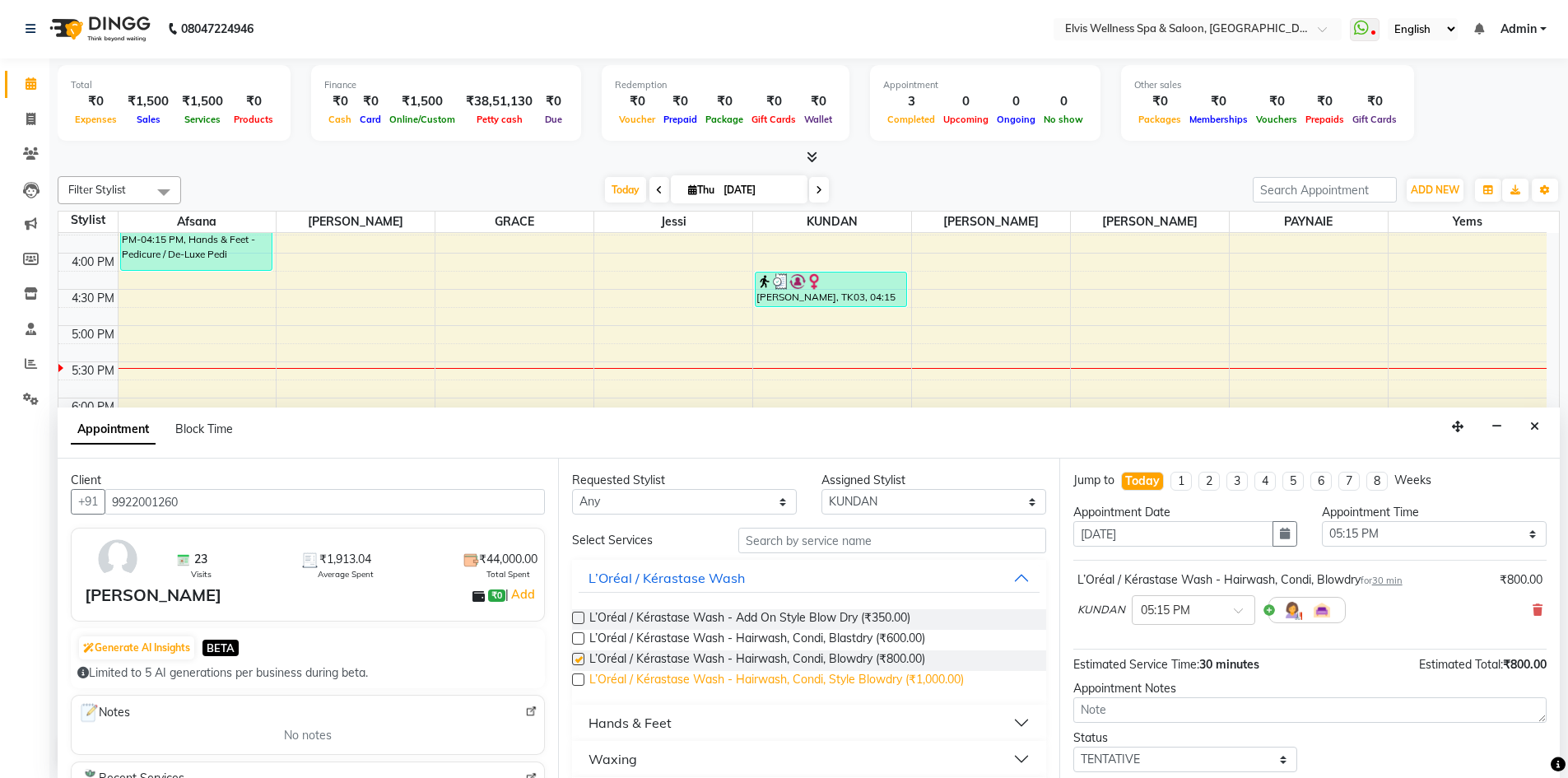
checkbox input "false"
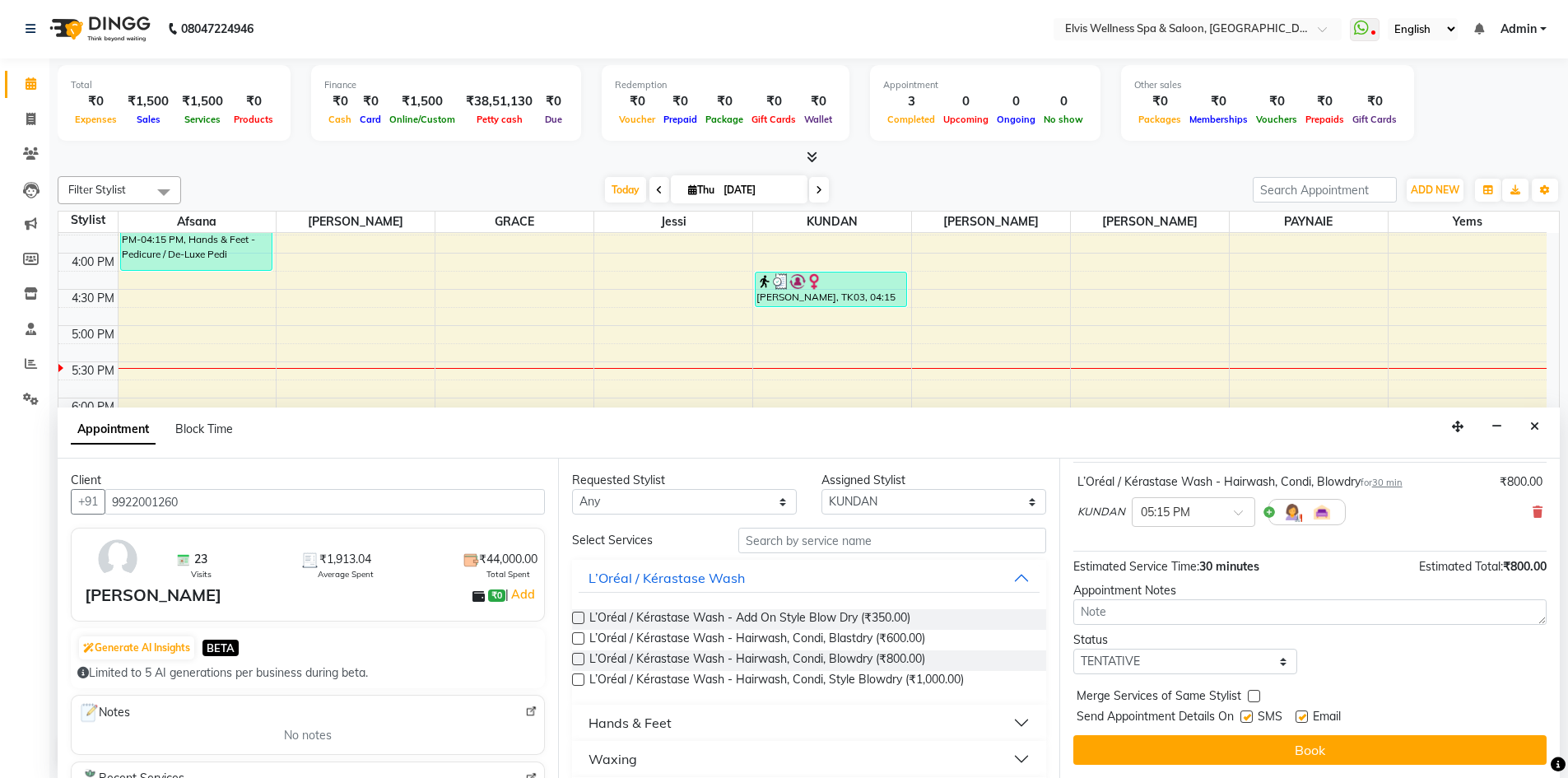
click at [1250, 721] on label at bounding box center [1247, 716] width 13 height 13
click at [1250, 721] on input "checkbox" at bounding box center [1246, 718] width 11 height 11
checkbox input "false"
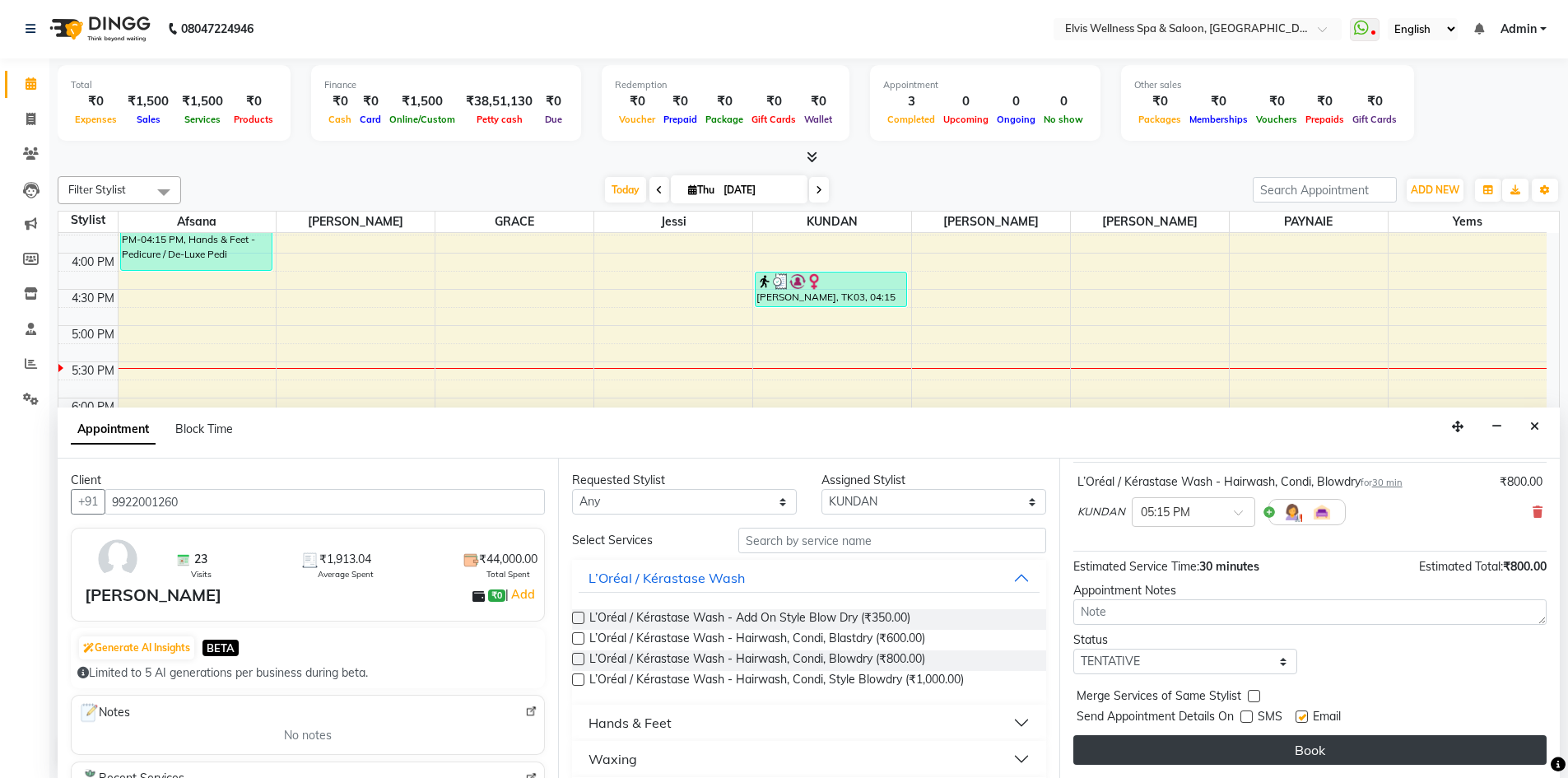
click at [1268, 755] on button "Book" at bounding box center [1310, 750] width 474 height 29
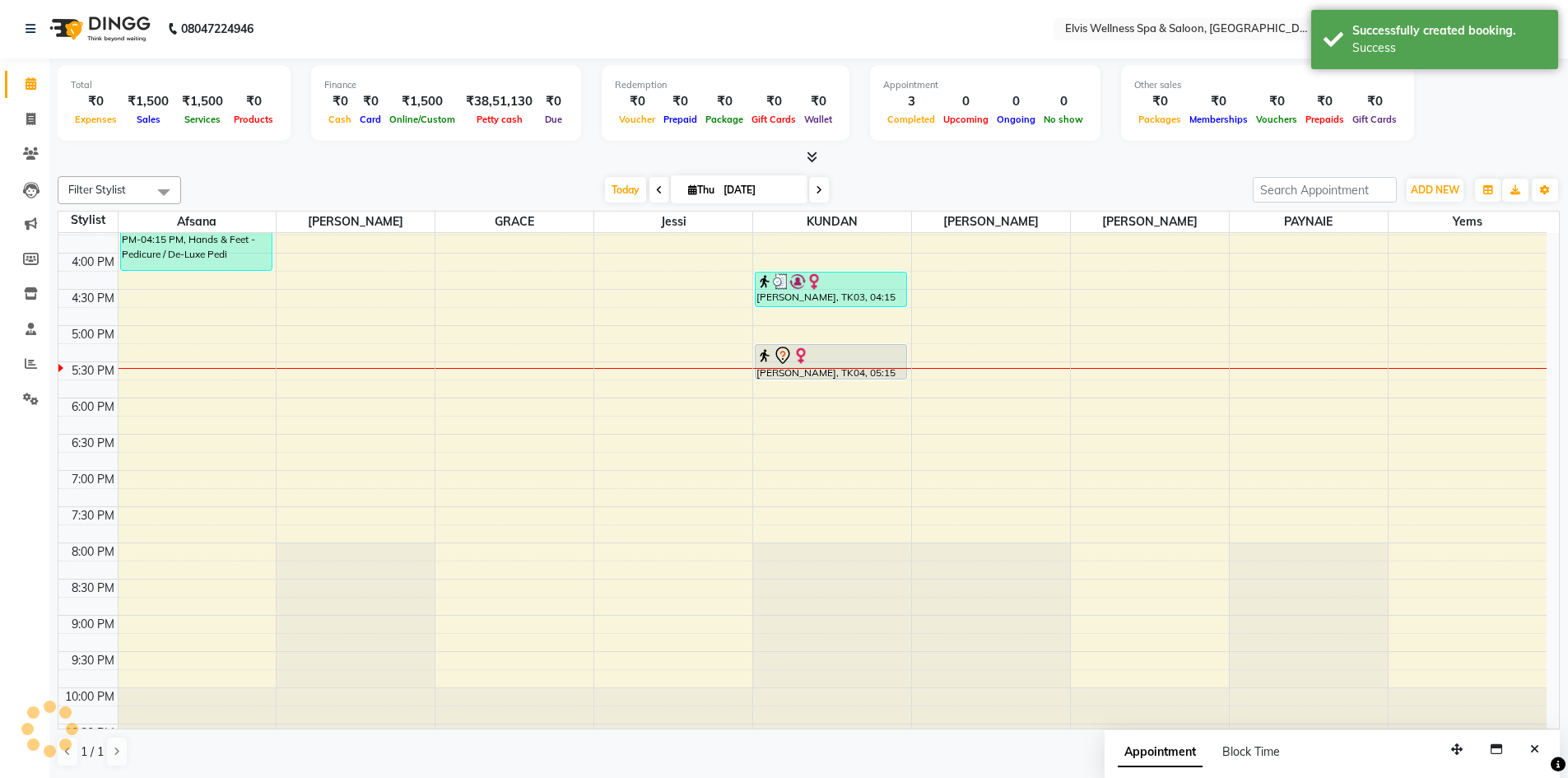
scroll to position [0, 0]
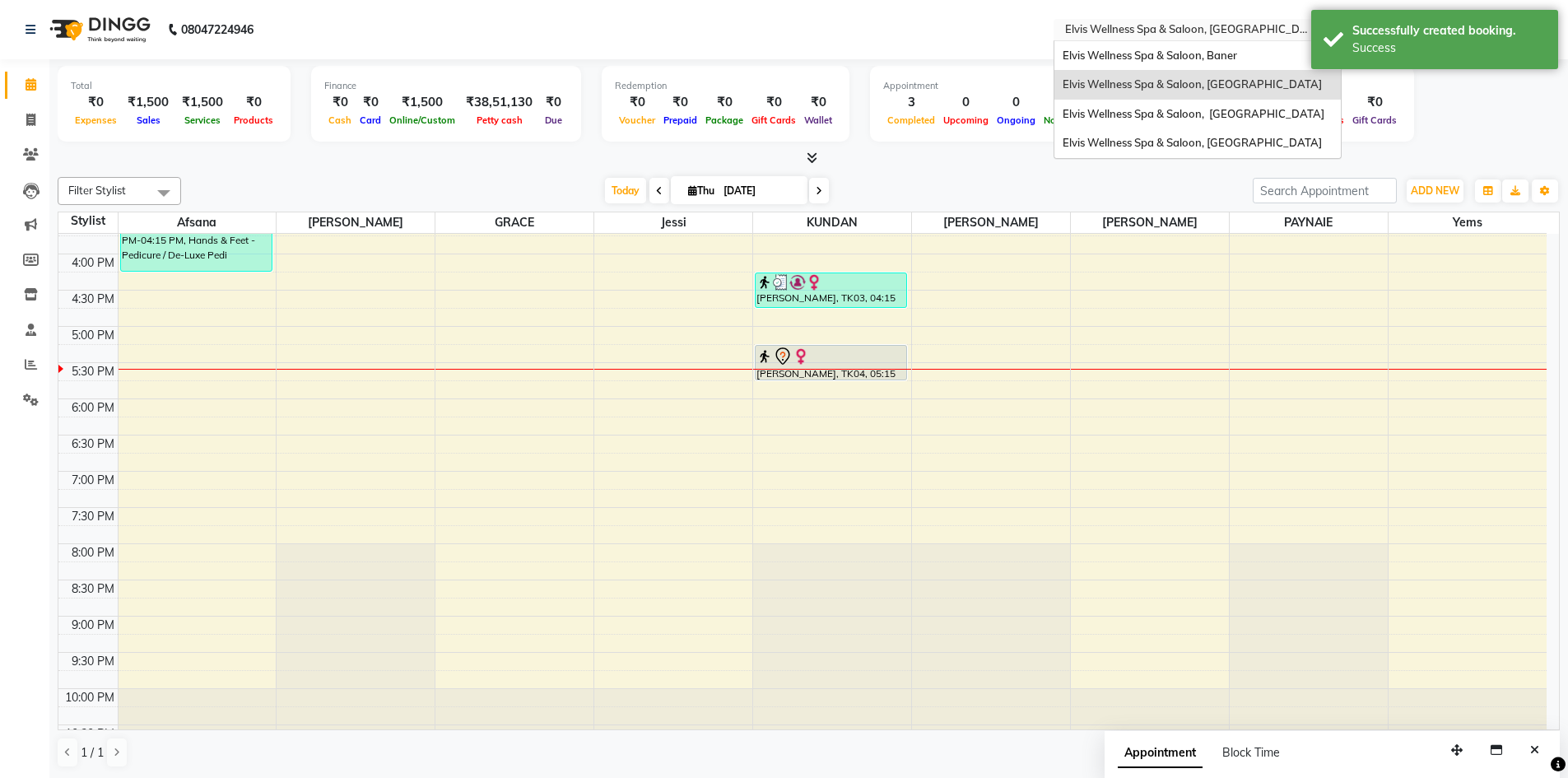
click at [1154, 36] on input "text" at bounding box center [1181, 32] width 238 height 17
click at [1146, 62] on div "Elvis Wellness Spa & Saloon, Baner" at bounding box center [1197, 55] width 286 height 29
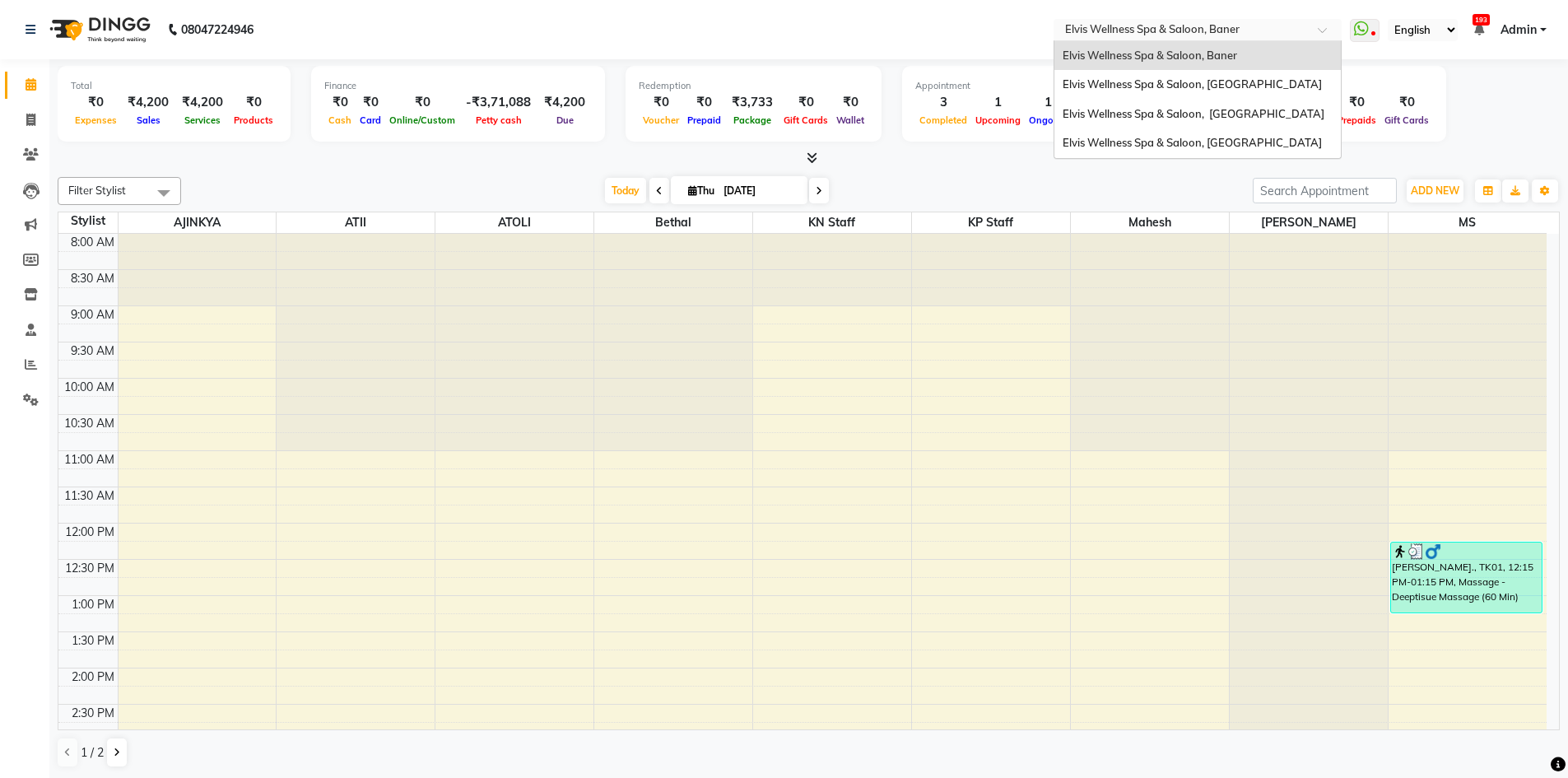
click at [1319, 26] on span at bounding box center [1328, 34] width 21 height 17
click at [1204, 149] on span "Elvis Wellness Spa & Saloon, Lohegaon" at bounding box center [1192, 142] width 259 height 13
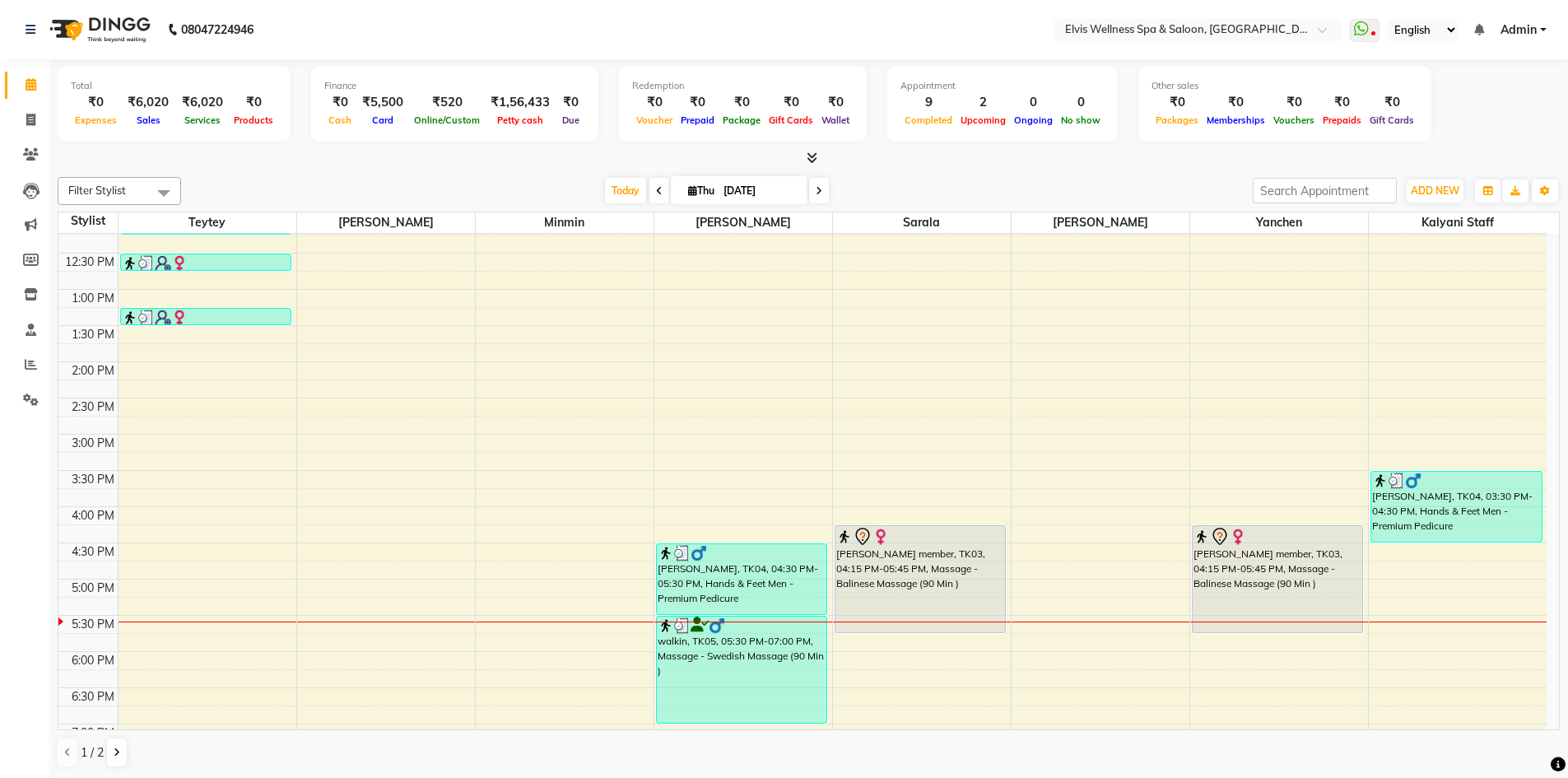
scroll to position [330, 0]
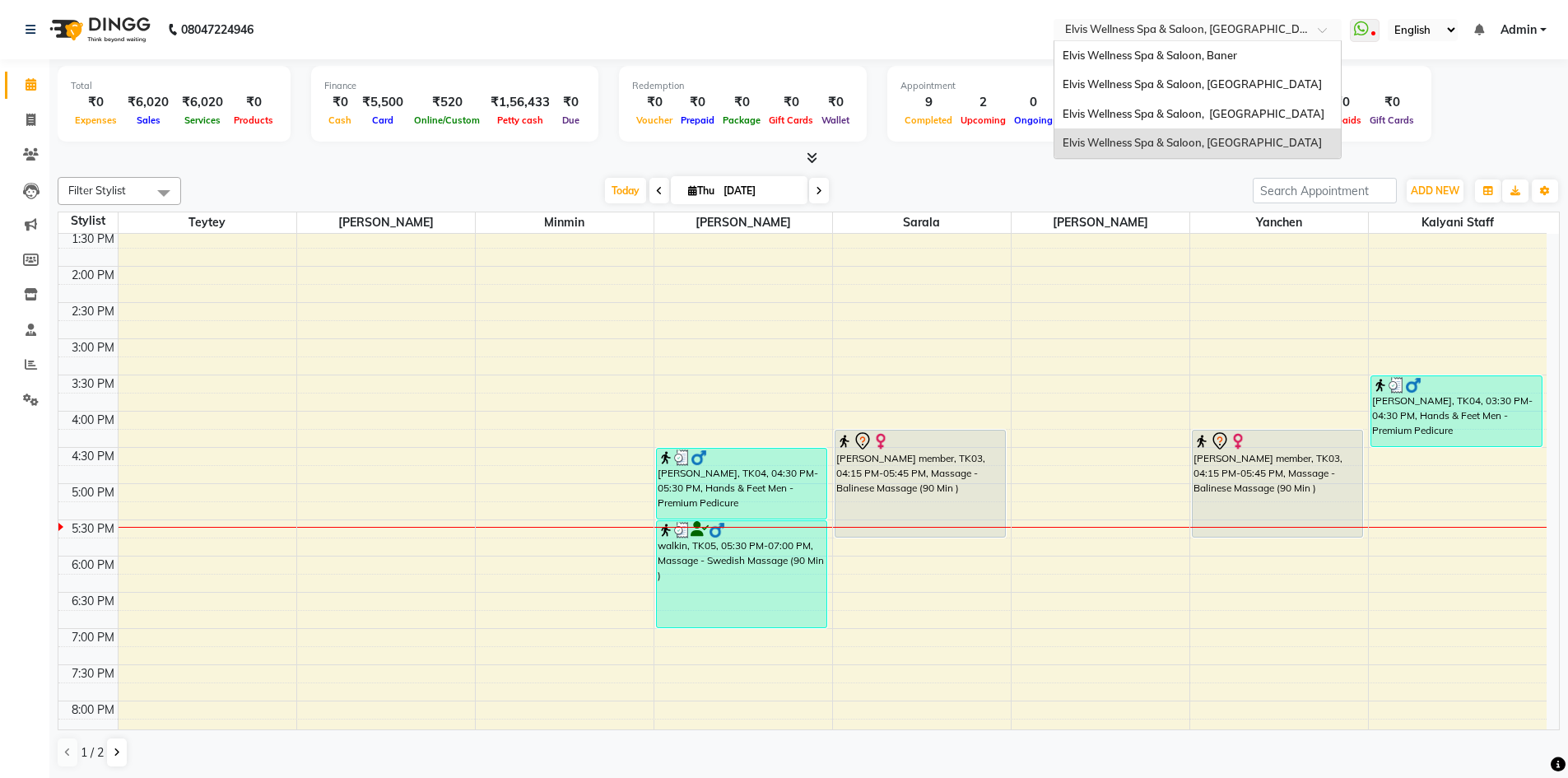
click at [1310, 29] on div at bounding box center [1197, 32] width 288 height 17
click at [1264, 125] on div "Elvis Wellness Spa & Saloon, [GEOGRAPHIC_DATA]" at bounding box center [1197, 114] width 286 height 29
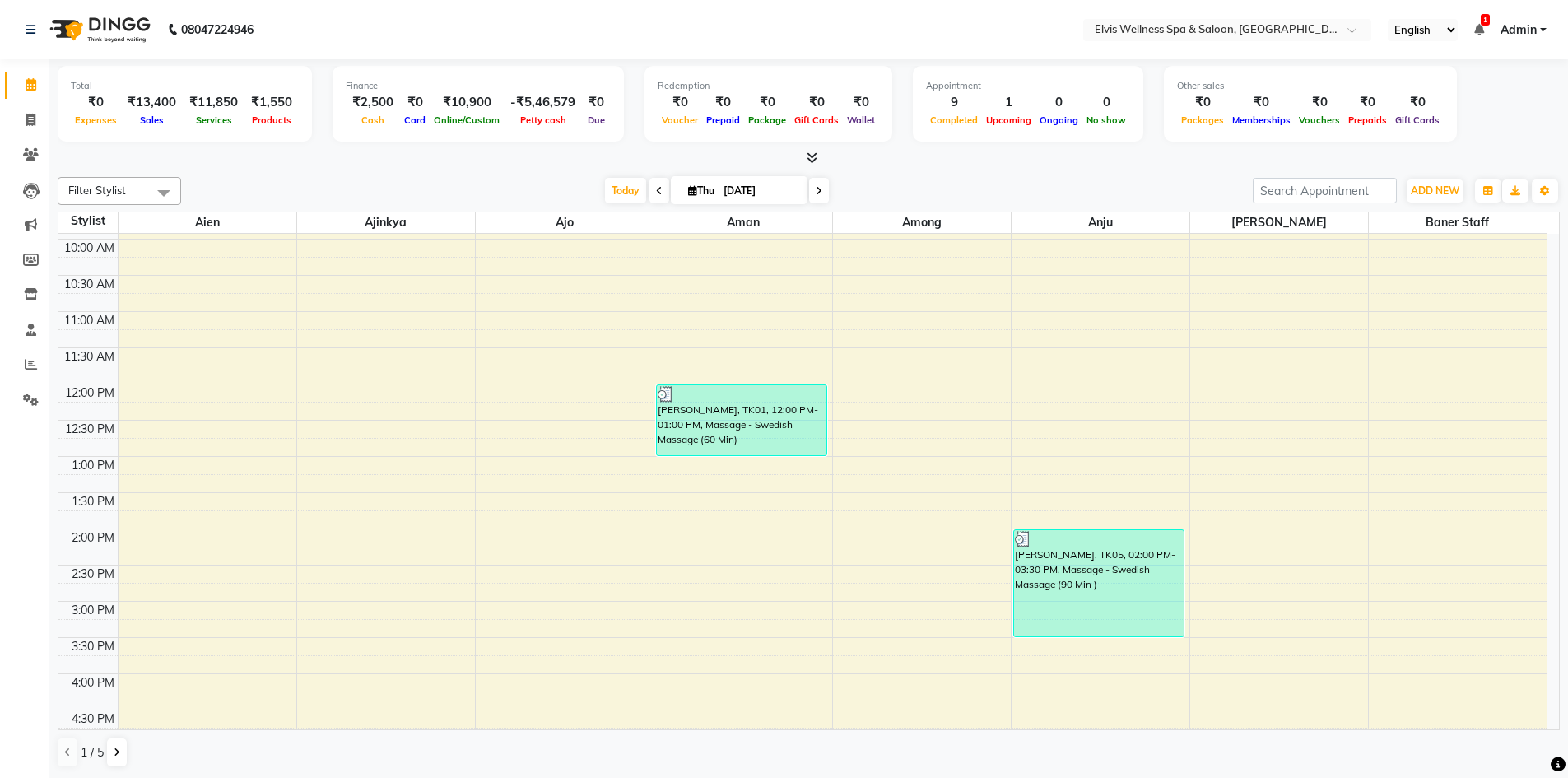
scroll to position [247, 0]
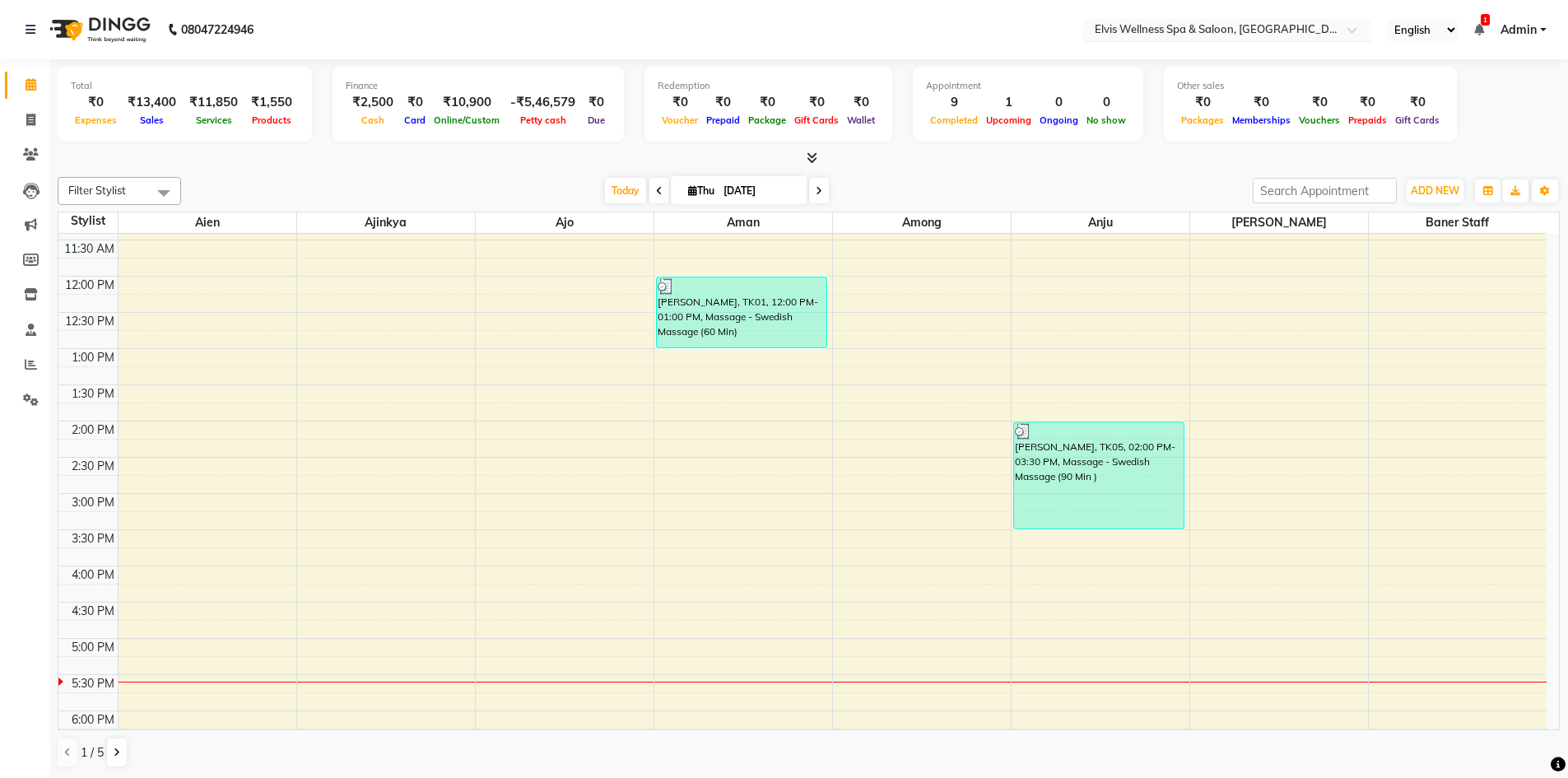
click at [1272, 26] on input "text" at bounding box center [1211, 32] width 238 height 17
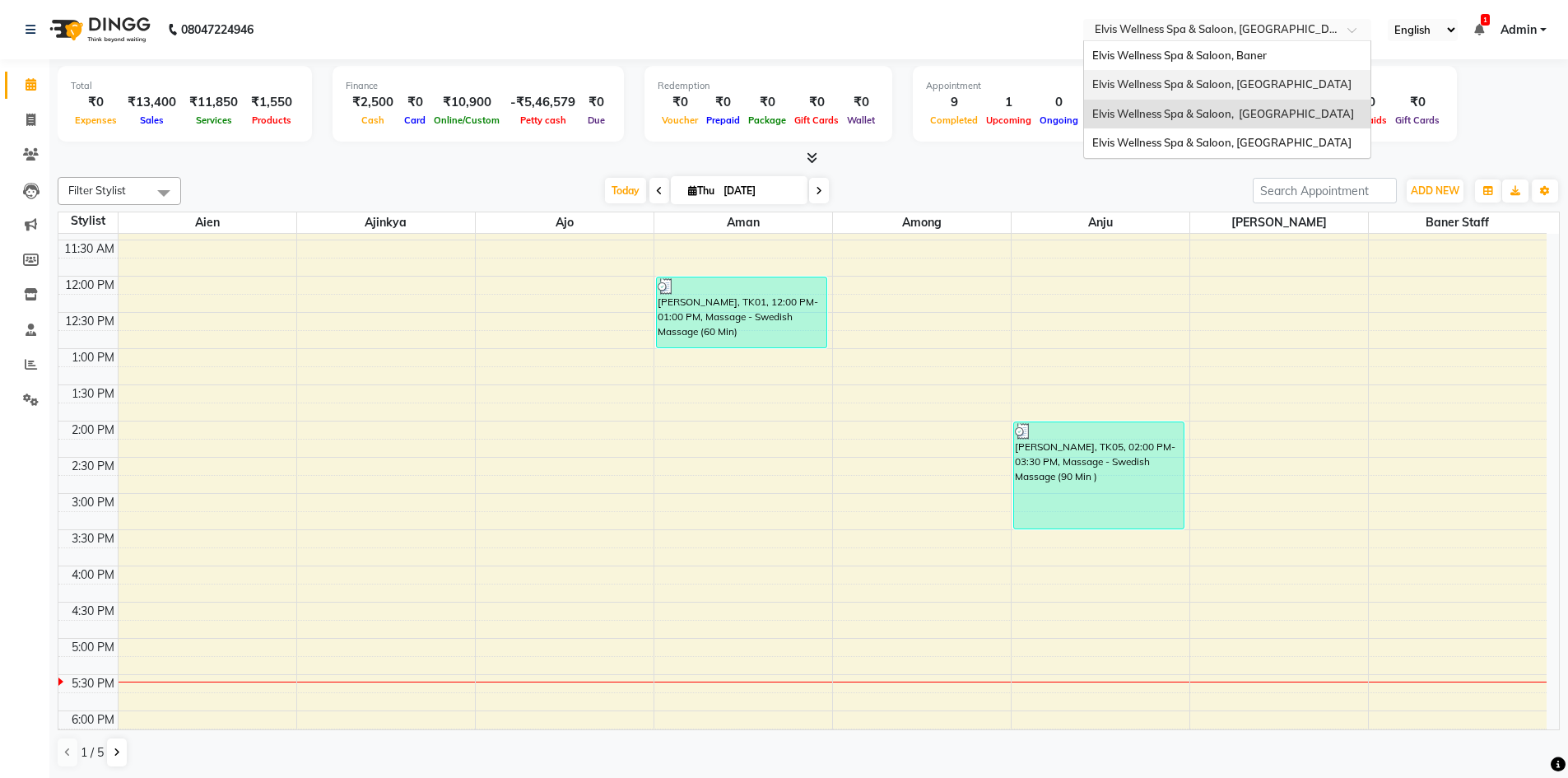
click at [1242, 80] on span "Elvis Wellness Spa & Saloon, [GEOGRAPHIC_DATA]" at bounding box center [1222, 84] width 259 height 13
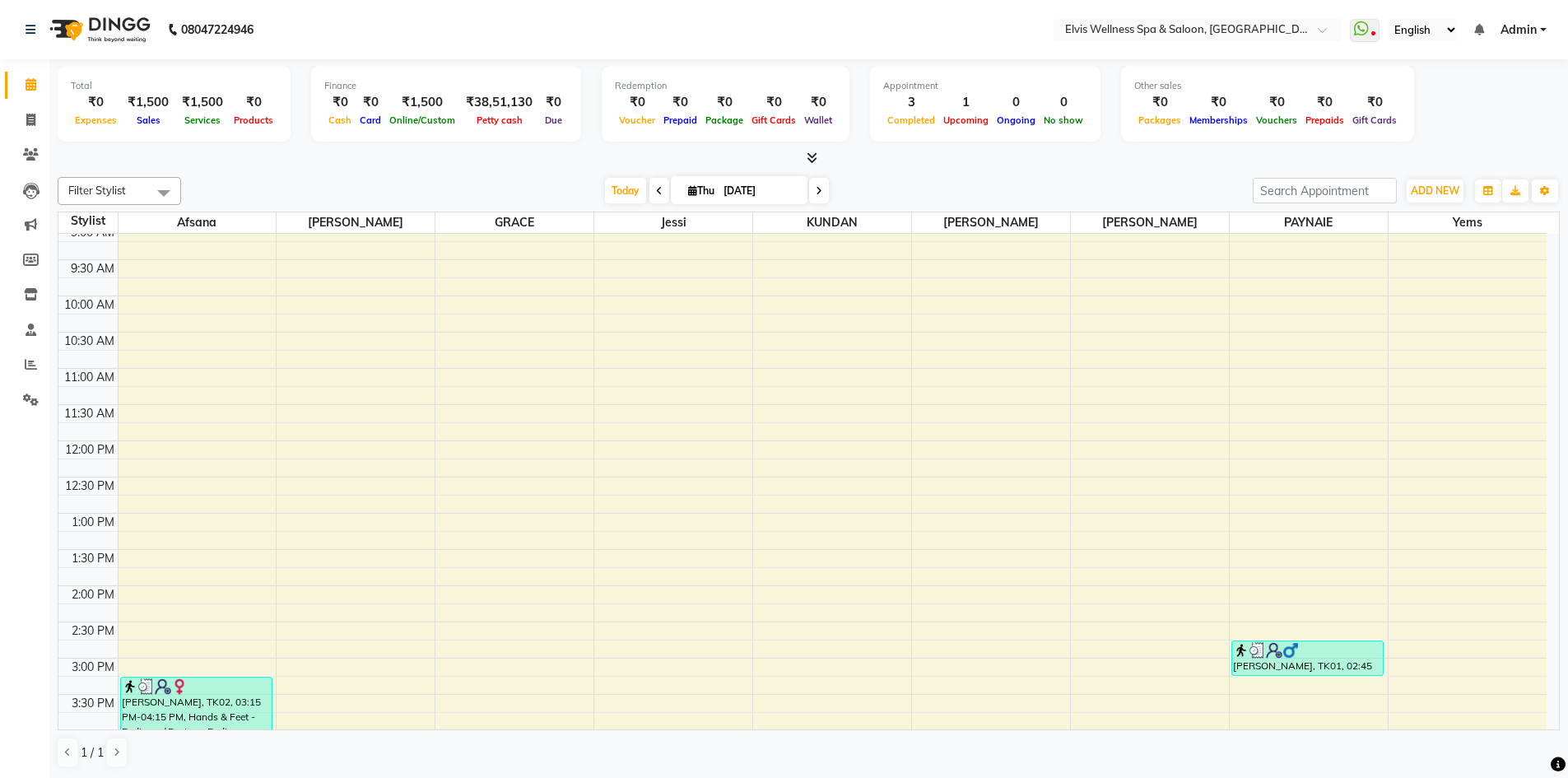
scroll to position [412, 0]
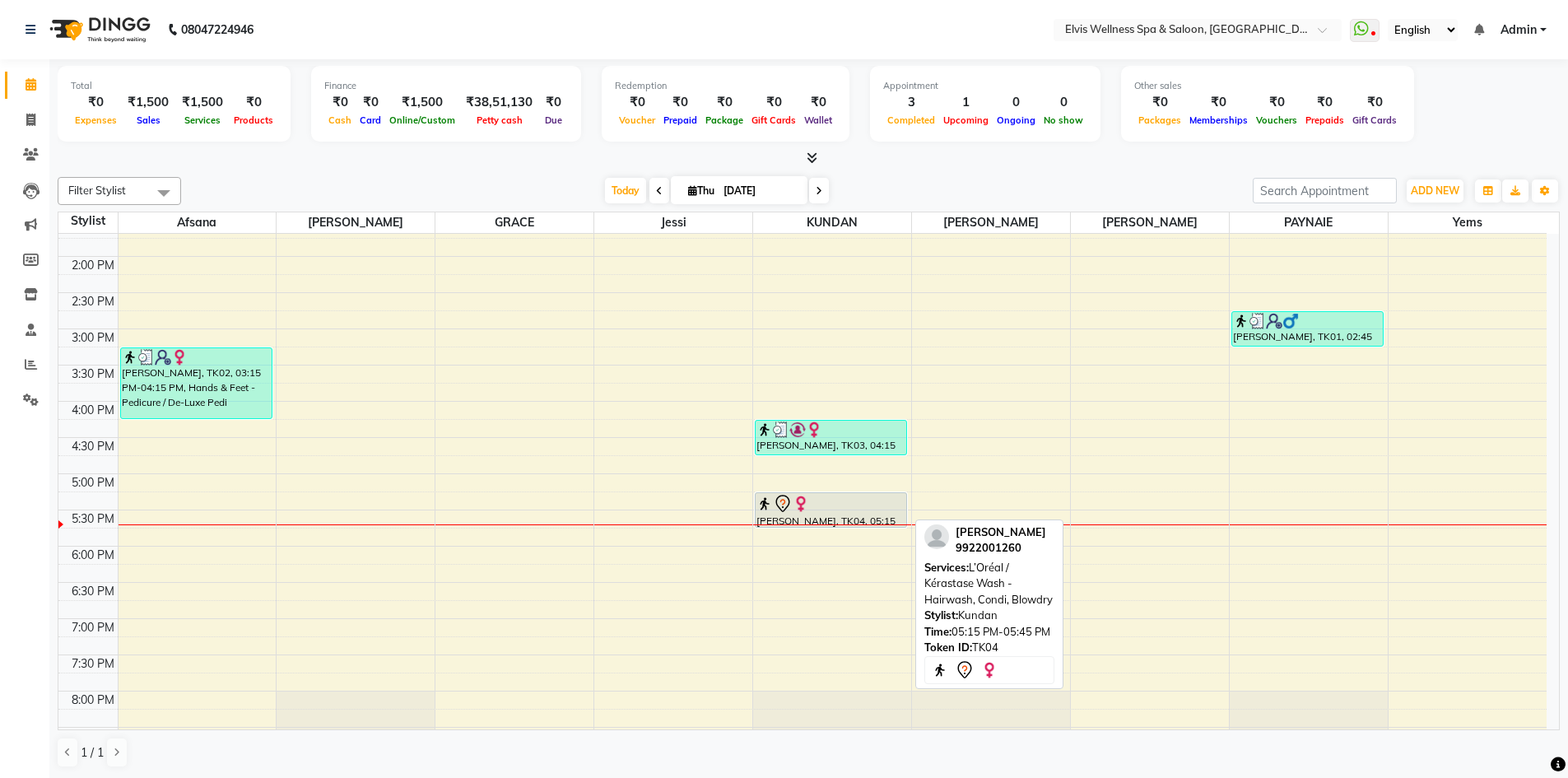
click at [847, 501] on div at bounding box center [831, 504] width 149 height 20
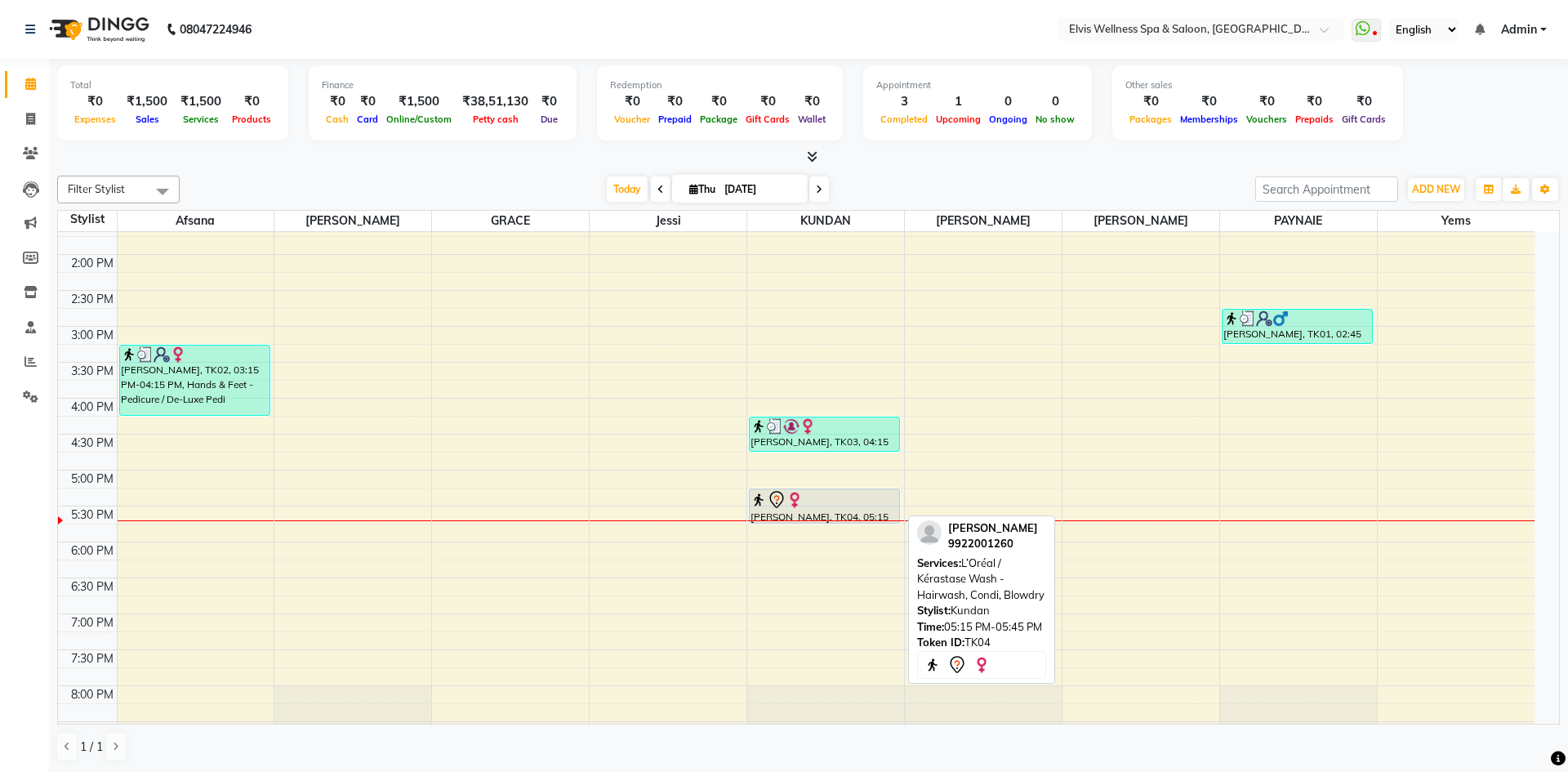
select select "7"
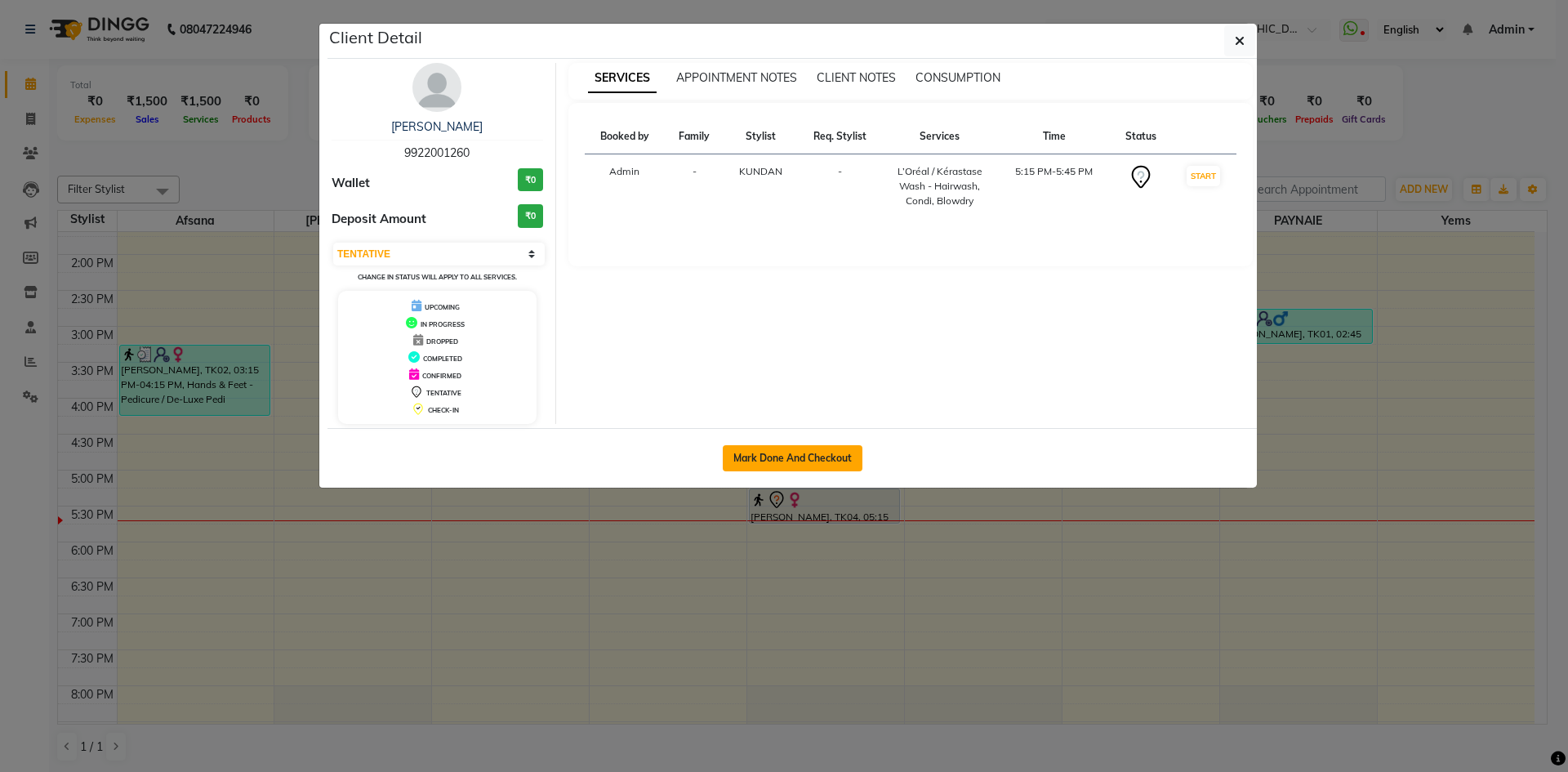
click at [770, 456] on button "Mark Done And Checkout" at bounding box center [793, 457] width 139 height 26
select select "4399"
select select "service"
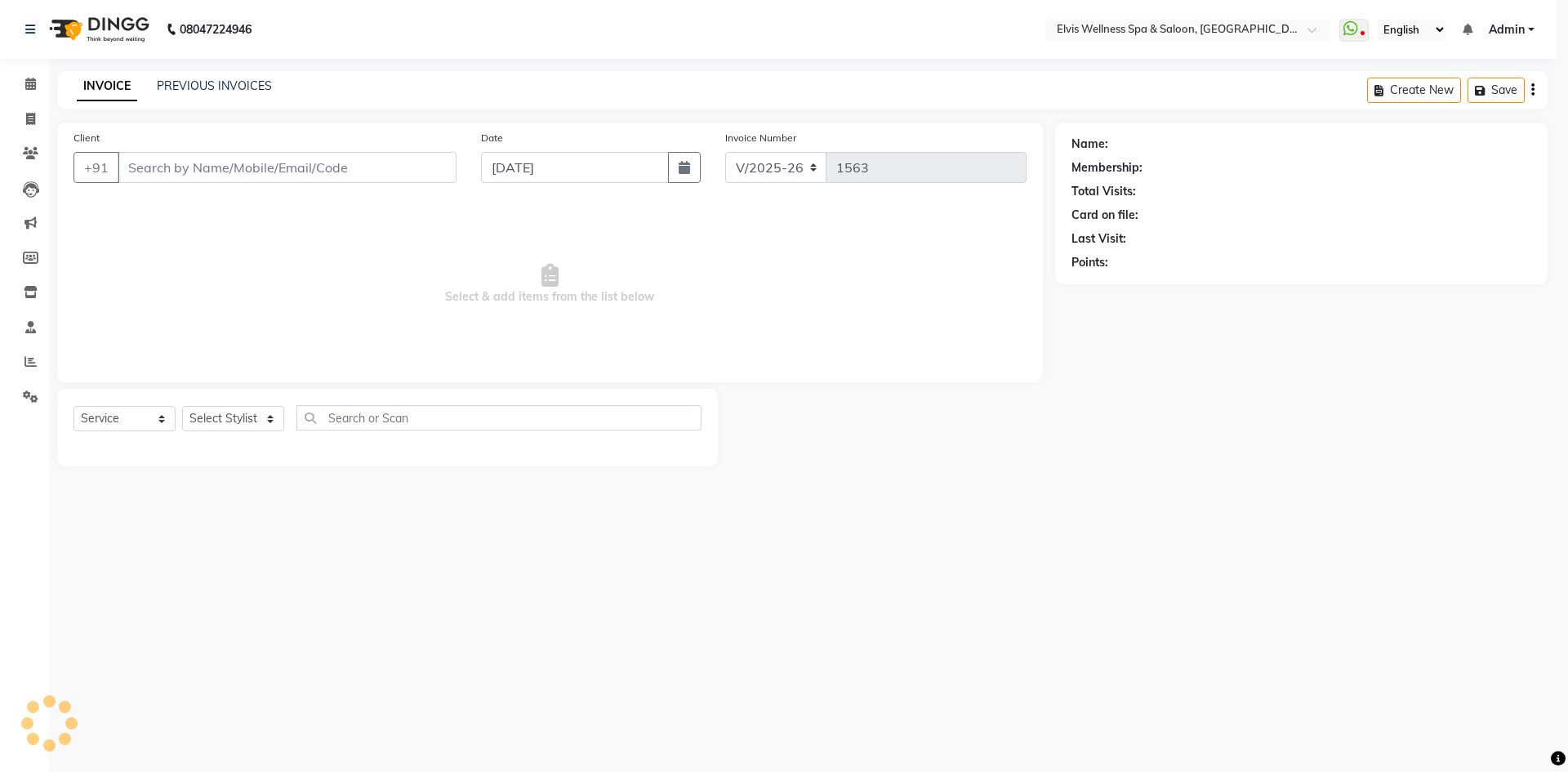
select select "3"
type input "9922001260"
select select "24325"
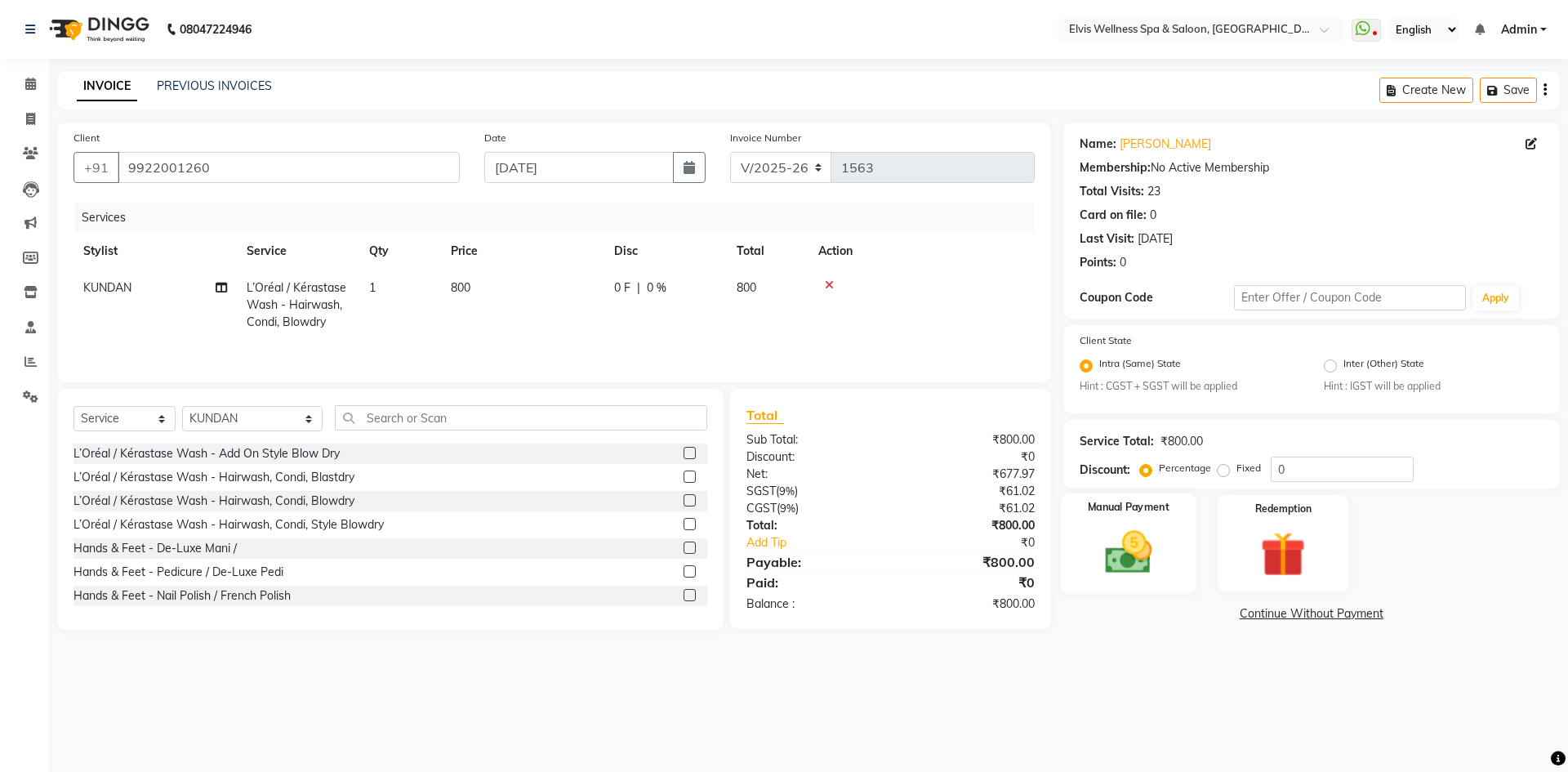
click at [1141, 569] on img at bounding box center [1129, 553] width 76 height 54
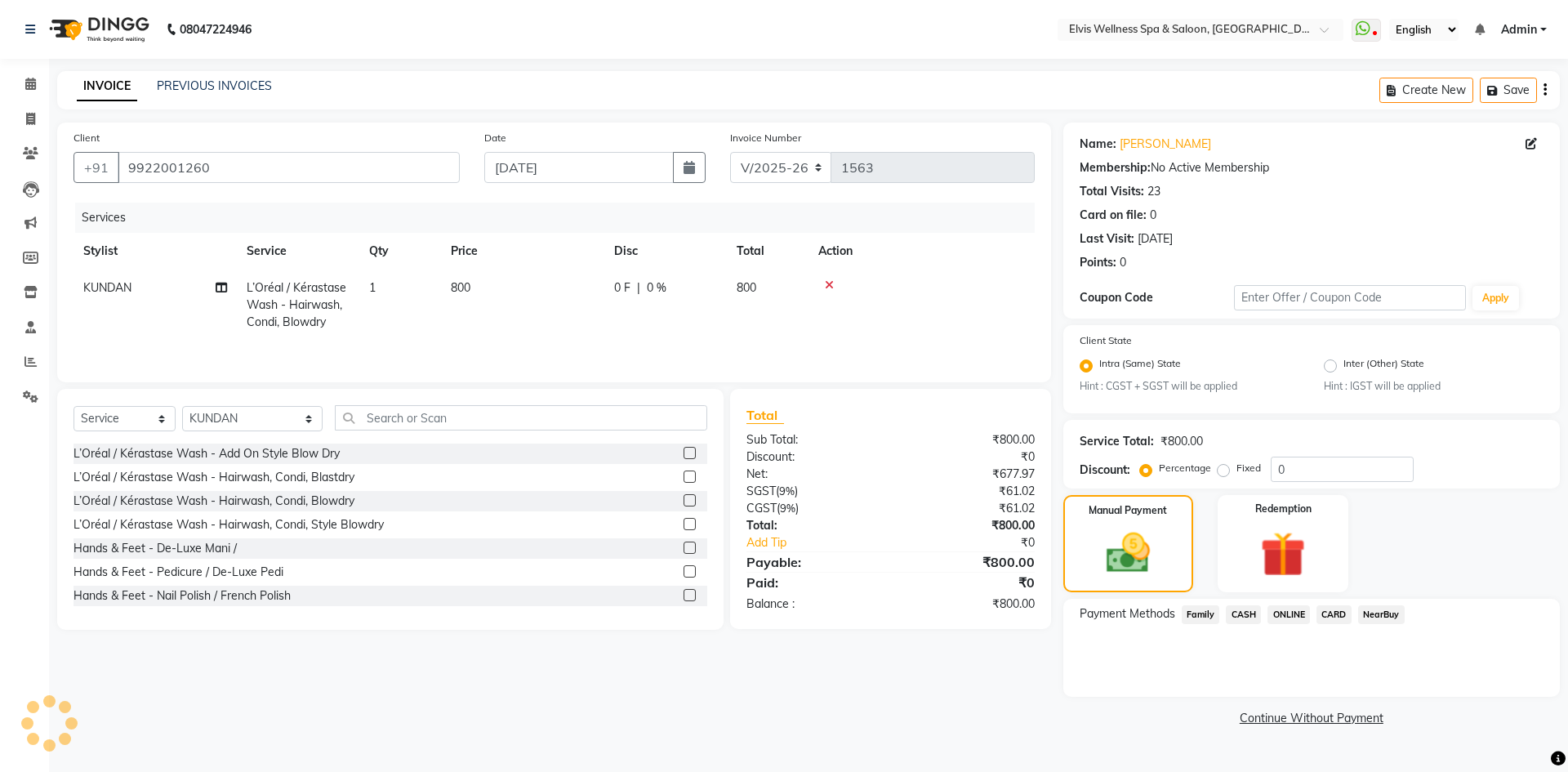
click at [1279, 610] on span "ONLINE" at bounding box center [1288, 614] width 42 height 19
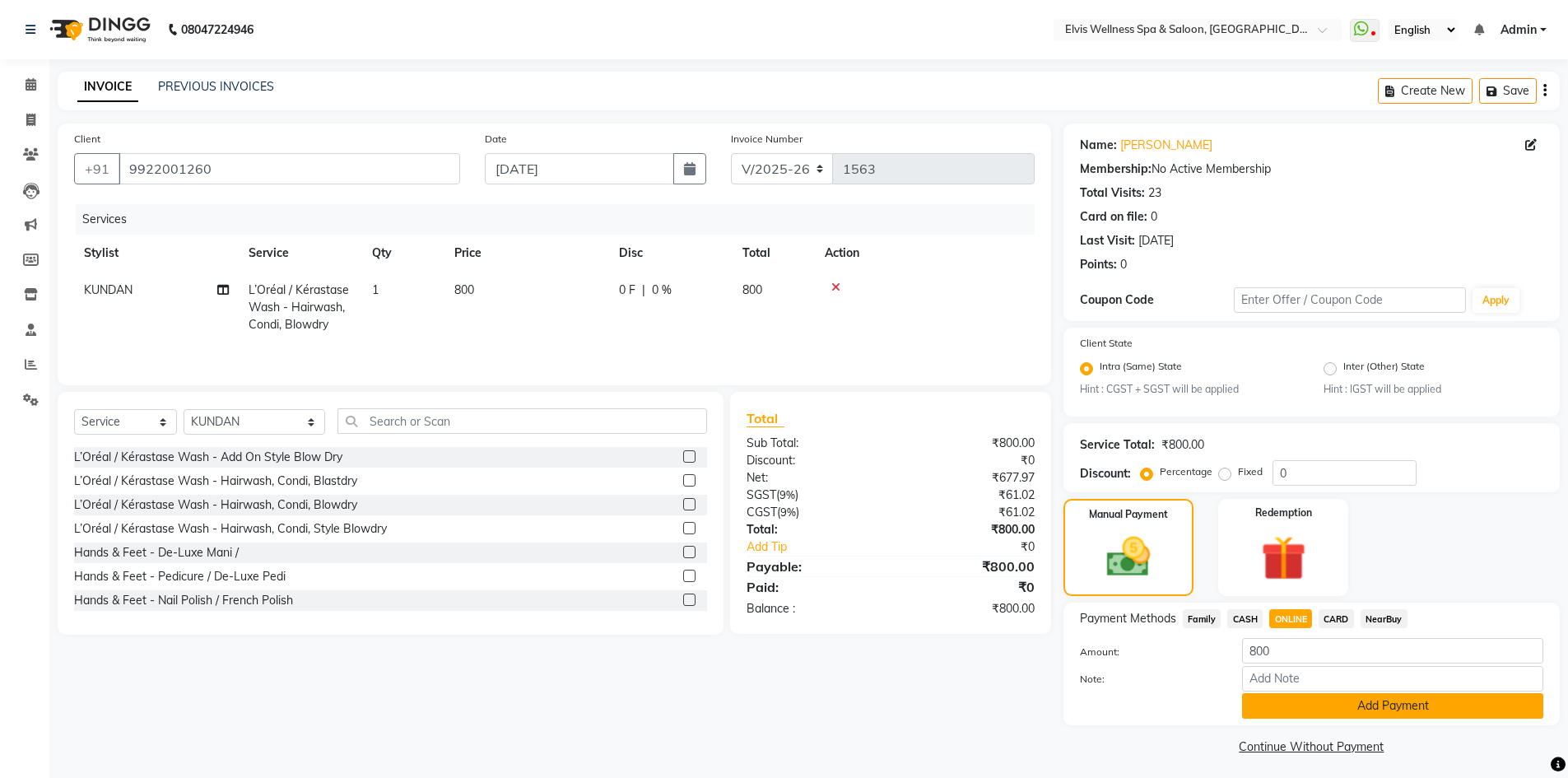
click at [1355, 704] on button "Add Payment" at bounding box center [1393, 705] width 301 height 26
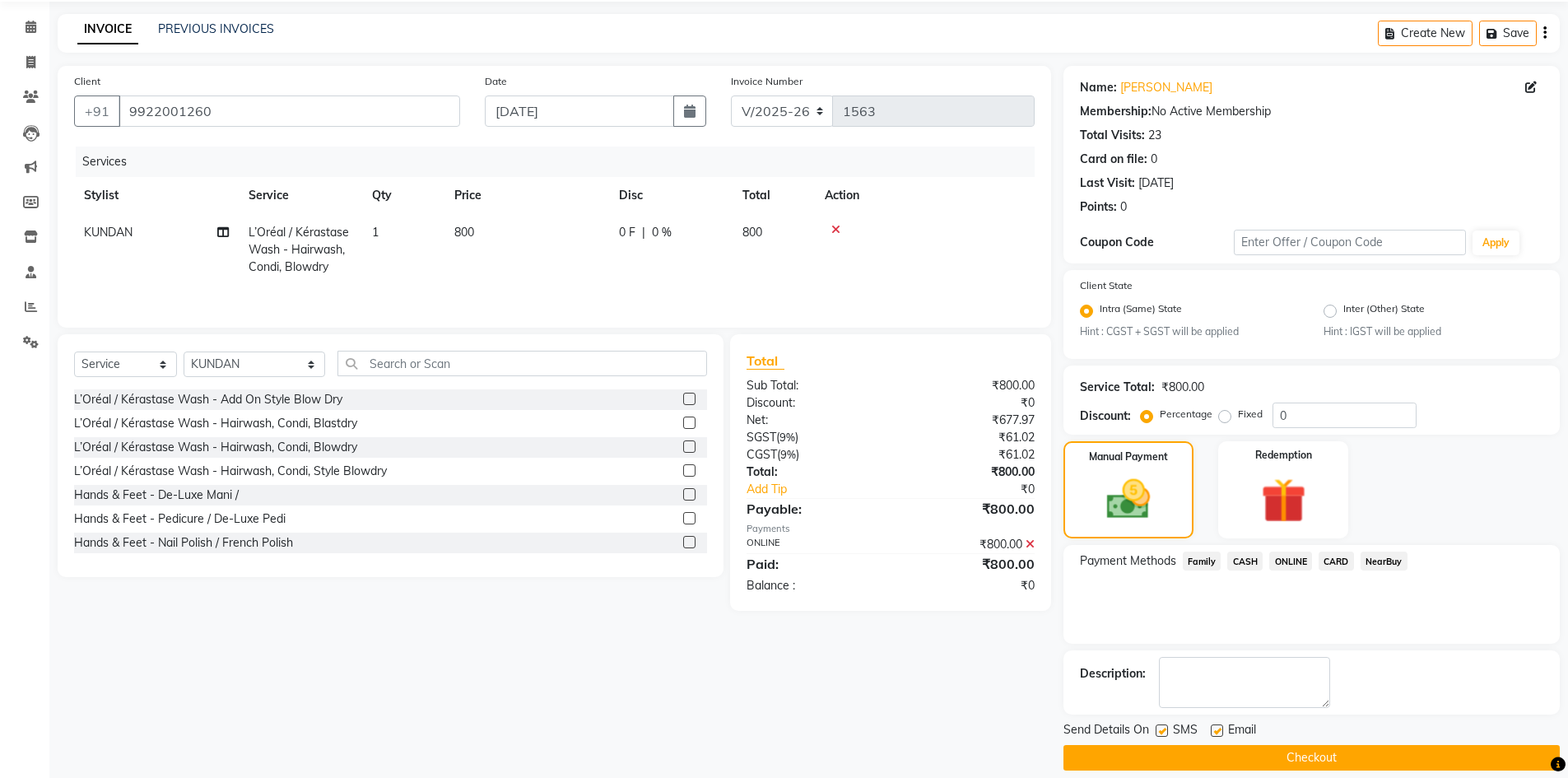
scroll to position [75, 0]
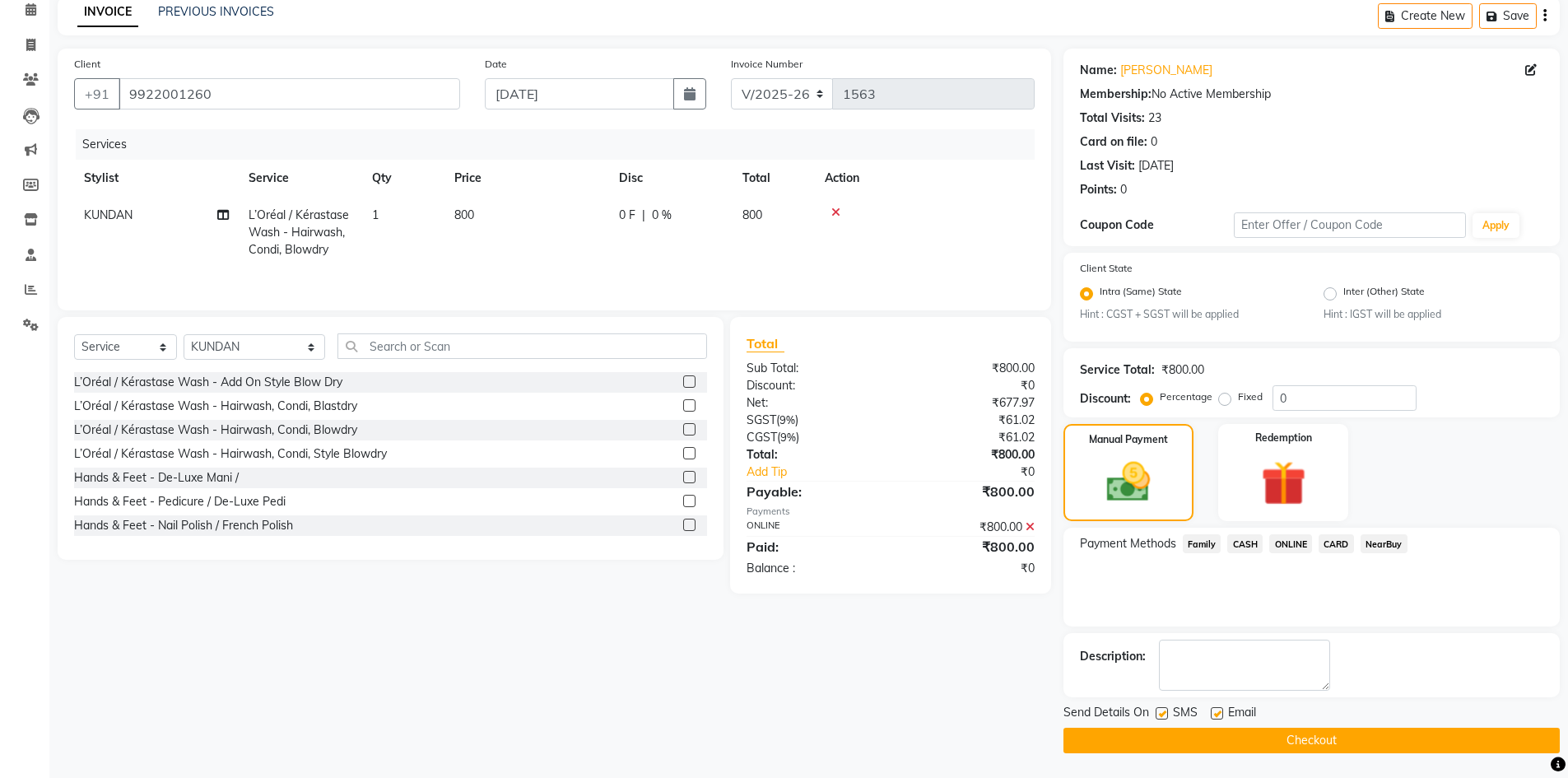
click at [1157, 712] on label at bounding box center [1161, 713] width 13 height 13
click at [1157, 712] on input "checkbox" at bounding box center [1161, 714] width 11 height 11
checkbox input "false"
click at [1313, 740] on button "Checkout" at bounding box center [1311, 740] width 496 height 26
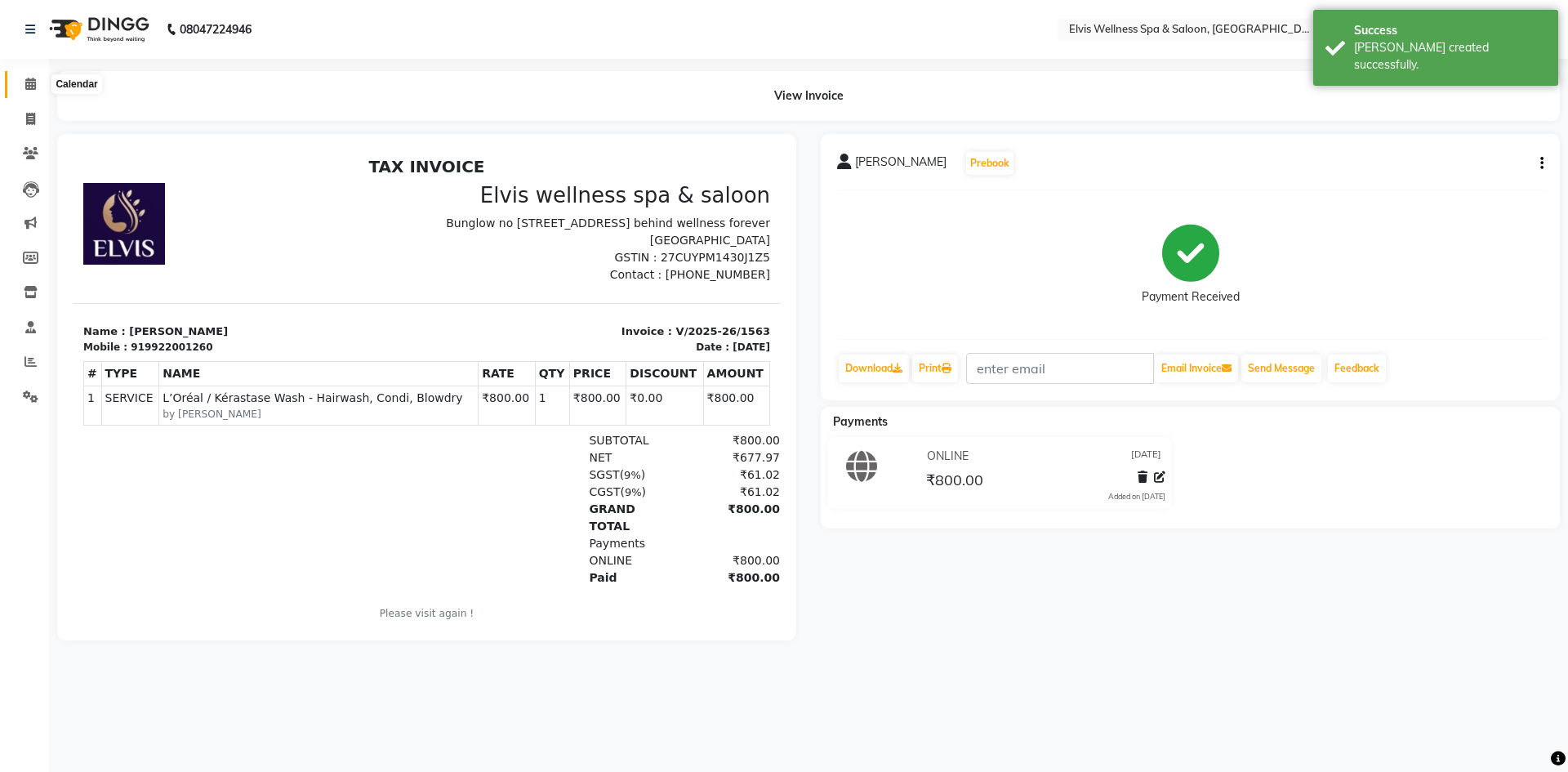
click at [33, 91] on span at bounding box center [31, 85] width 28 height 19
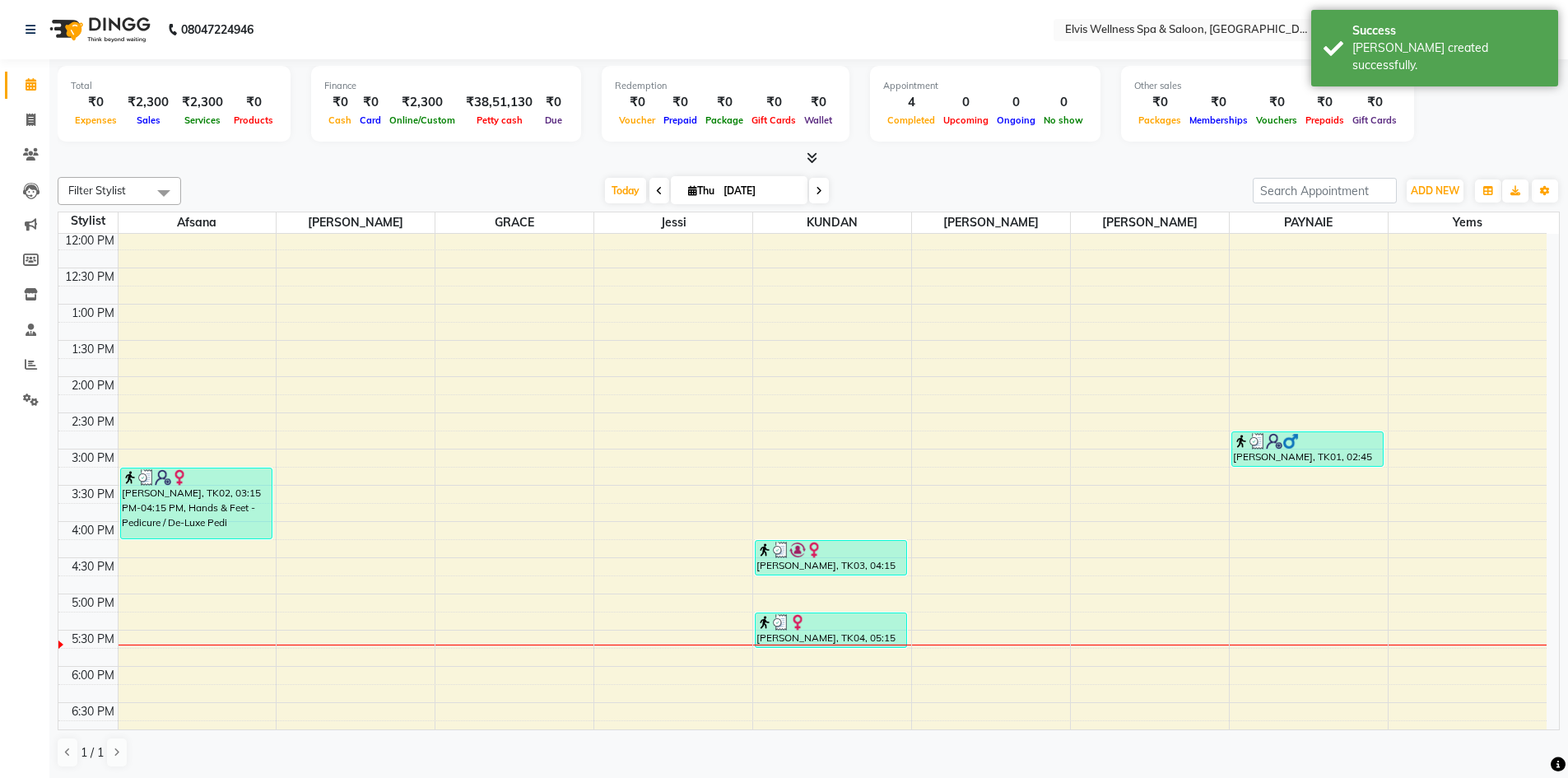
scroll to position [330, 0]
